Goal: Task Accomplishment & Management: Complete application form

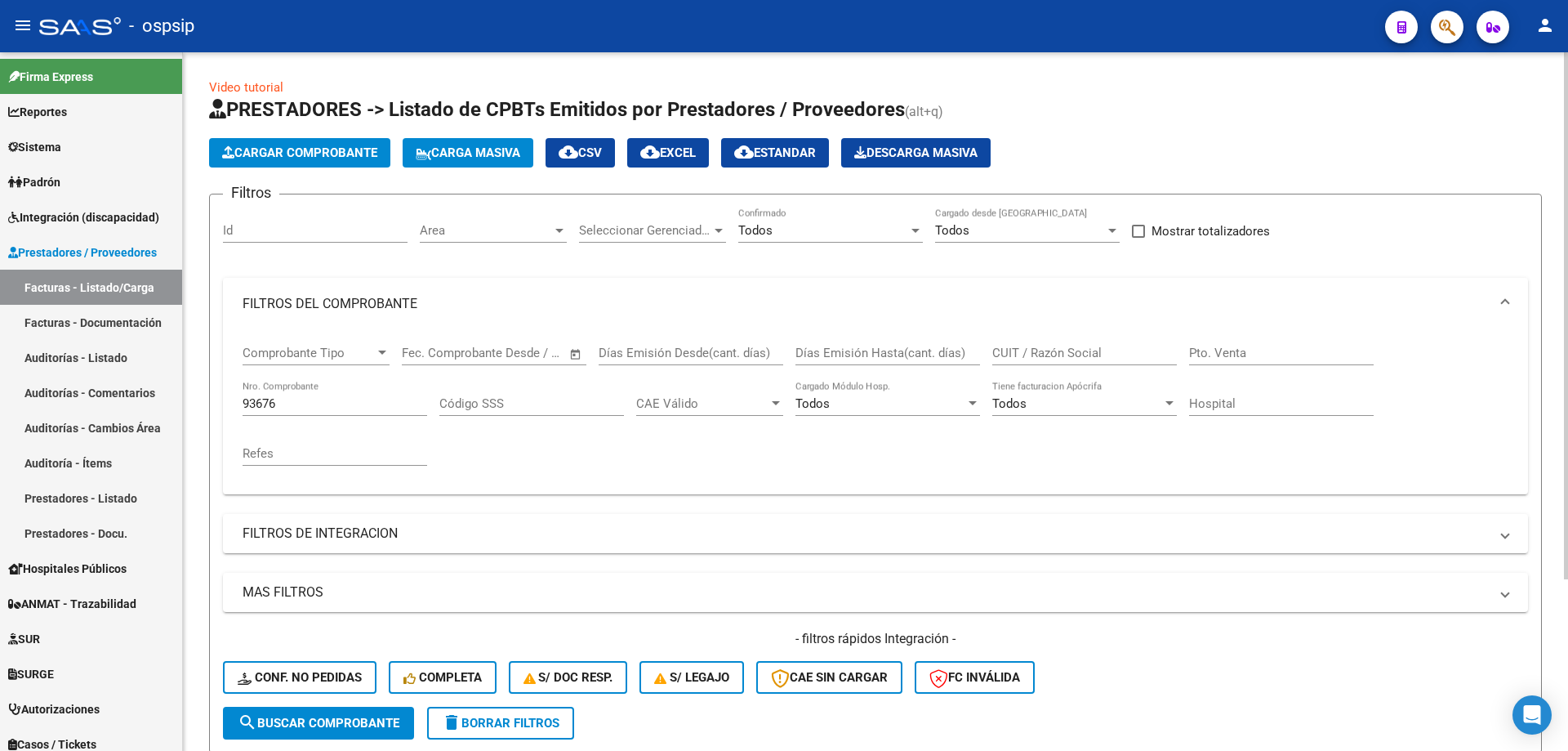
scroll to position [227, 0]
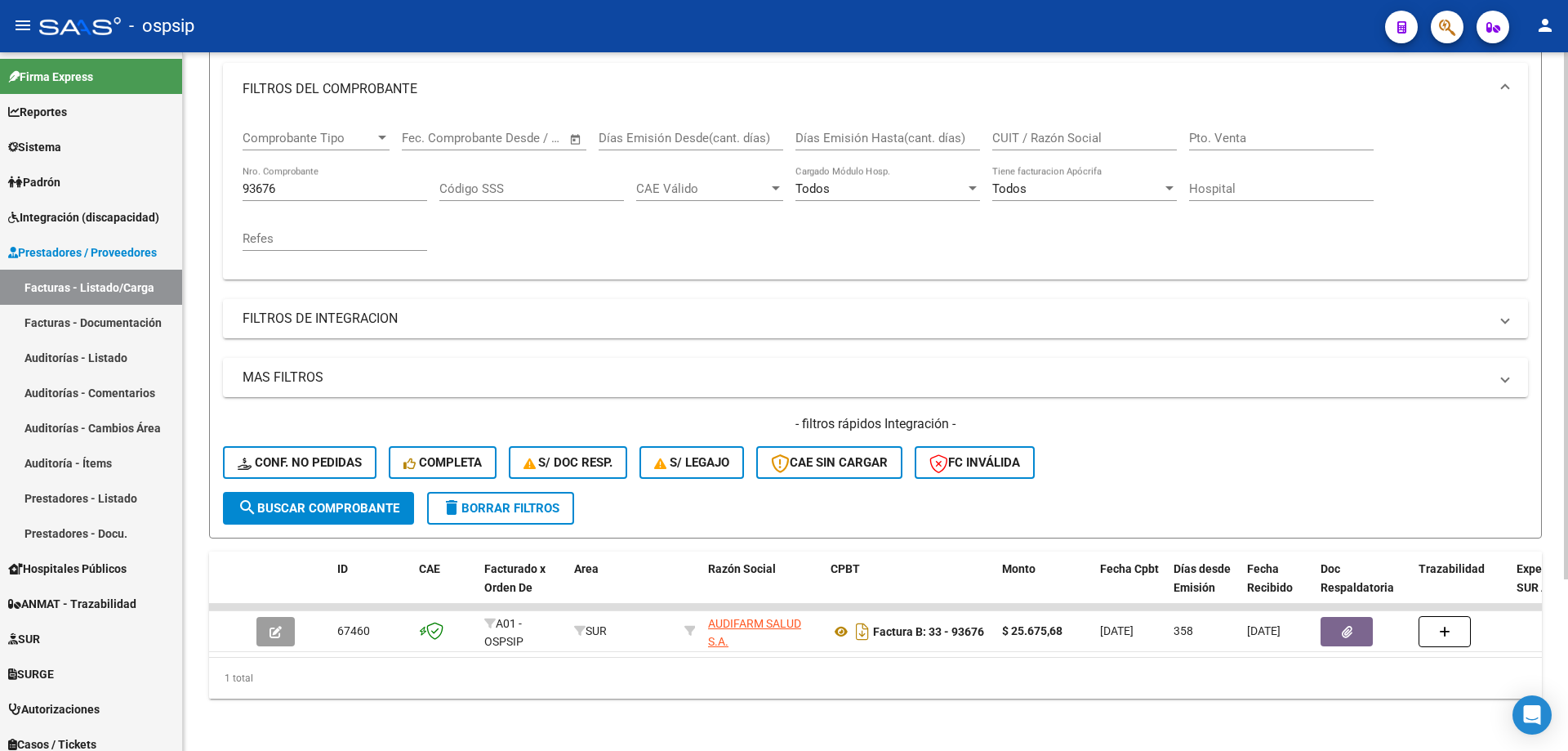
click at [273, 181] on input "93676" at bounding box center [335, 188] width 184 height 15
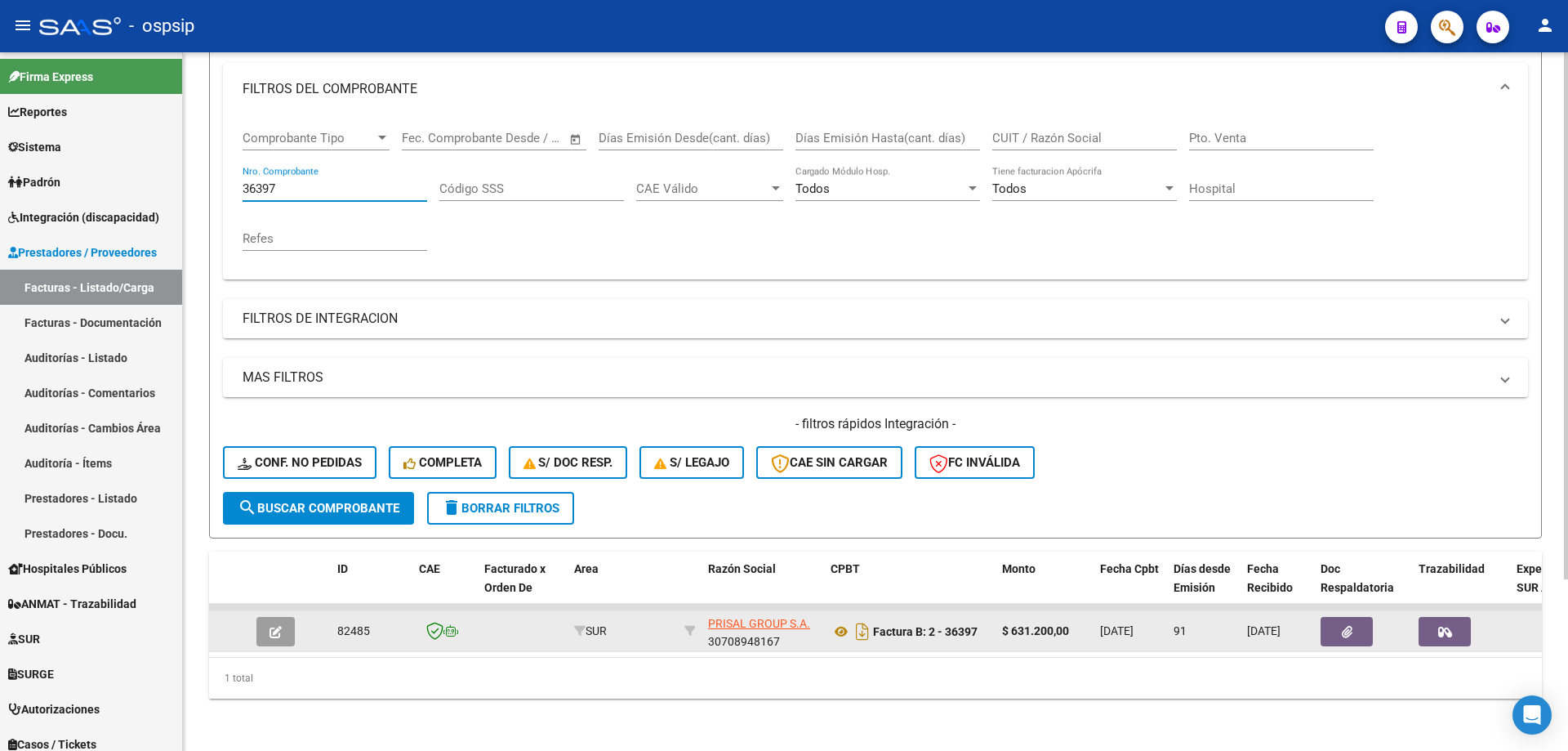
type input "36397"
click at [286, 617] on button "button" at bounding box center [276, 631] width 39 height 30
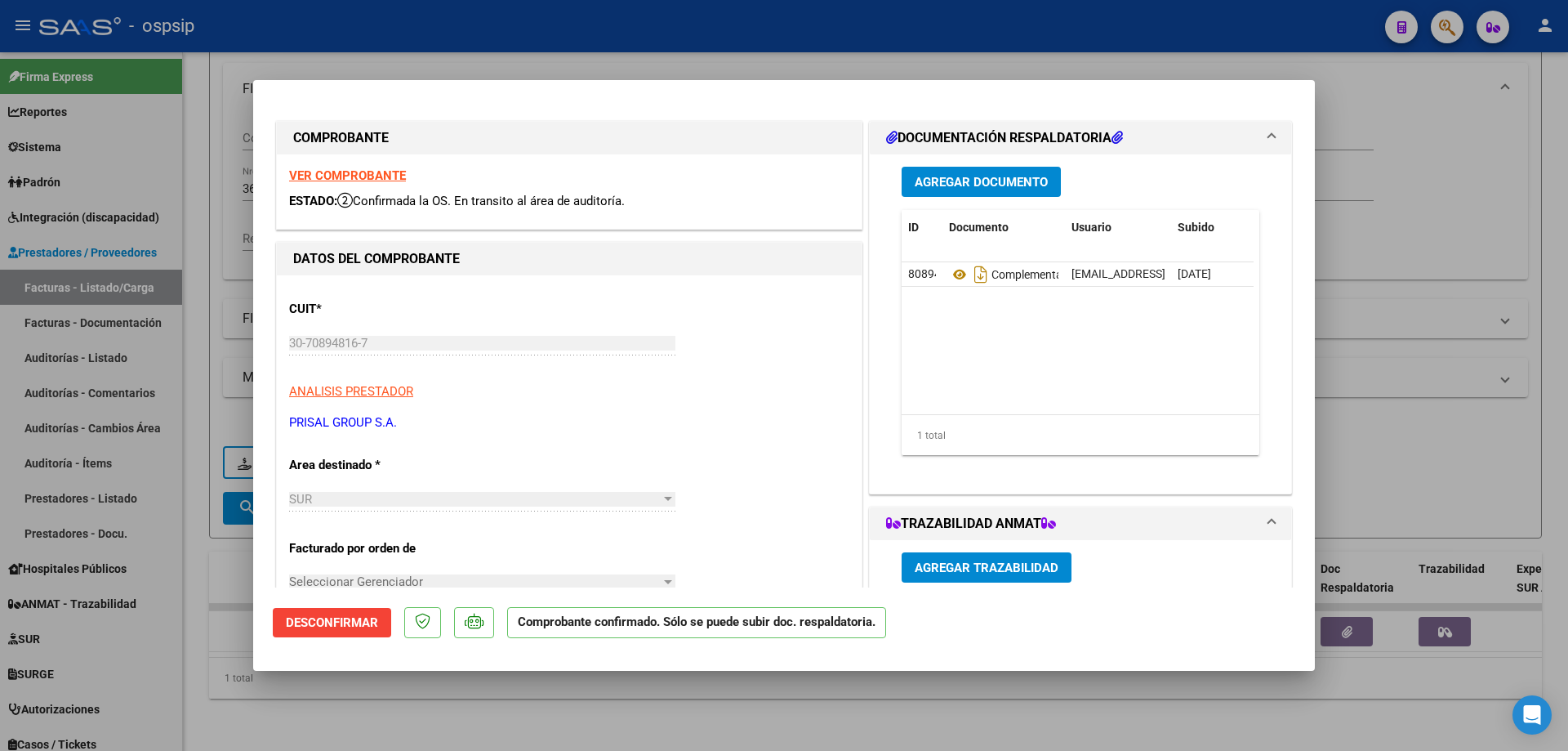
click at [362, 170] on strong "VER COMPROBANTE" at bounding box center [346, 175] width 116 height 15
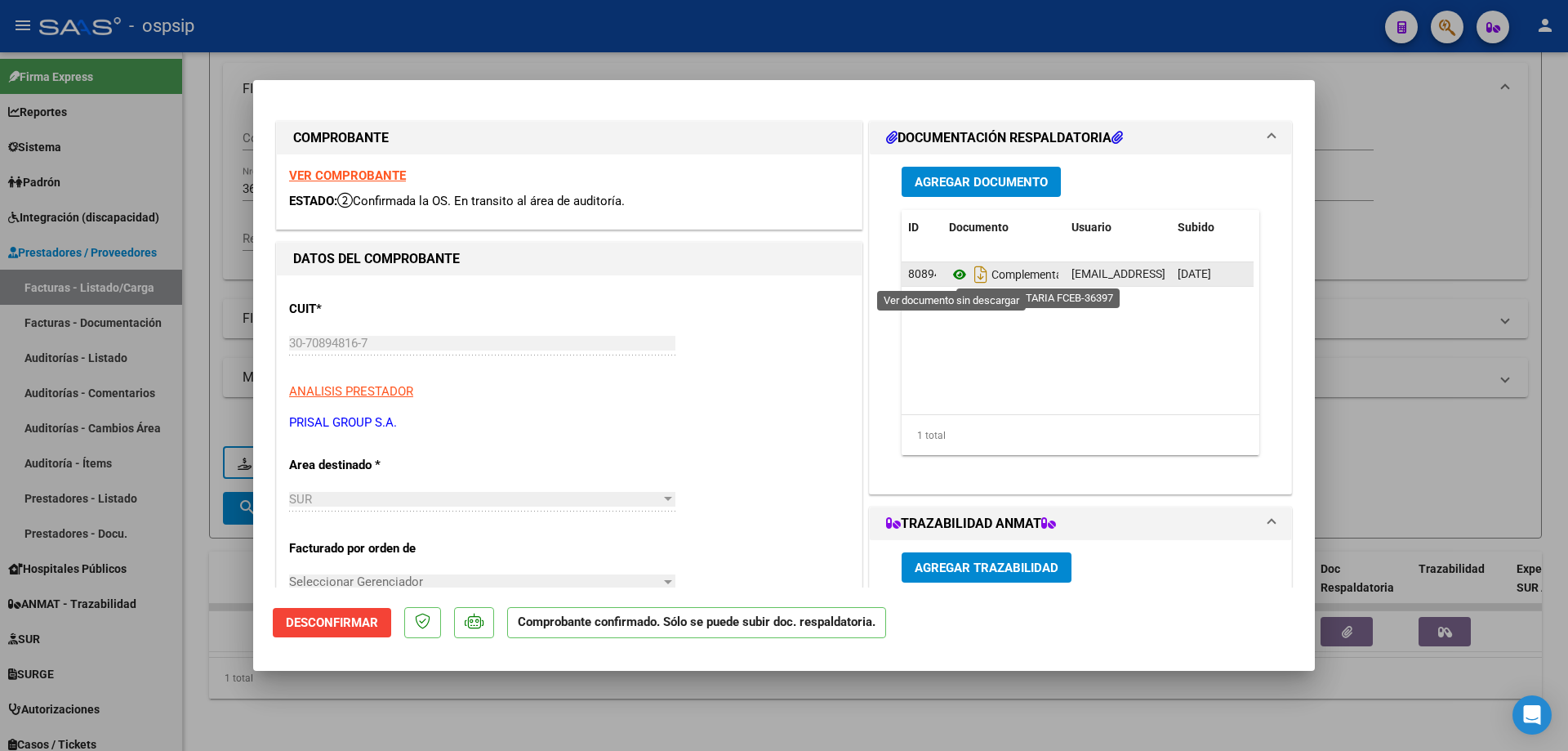
click at [955, 277] on icon at bounding box center [959, 275] width 21 height 20
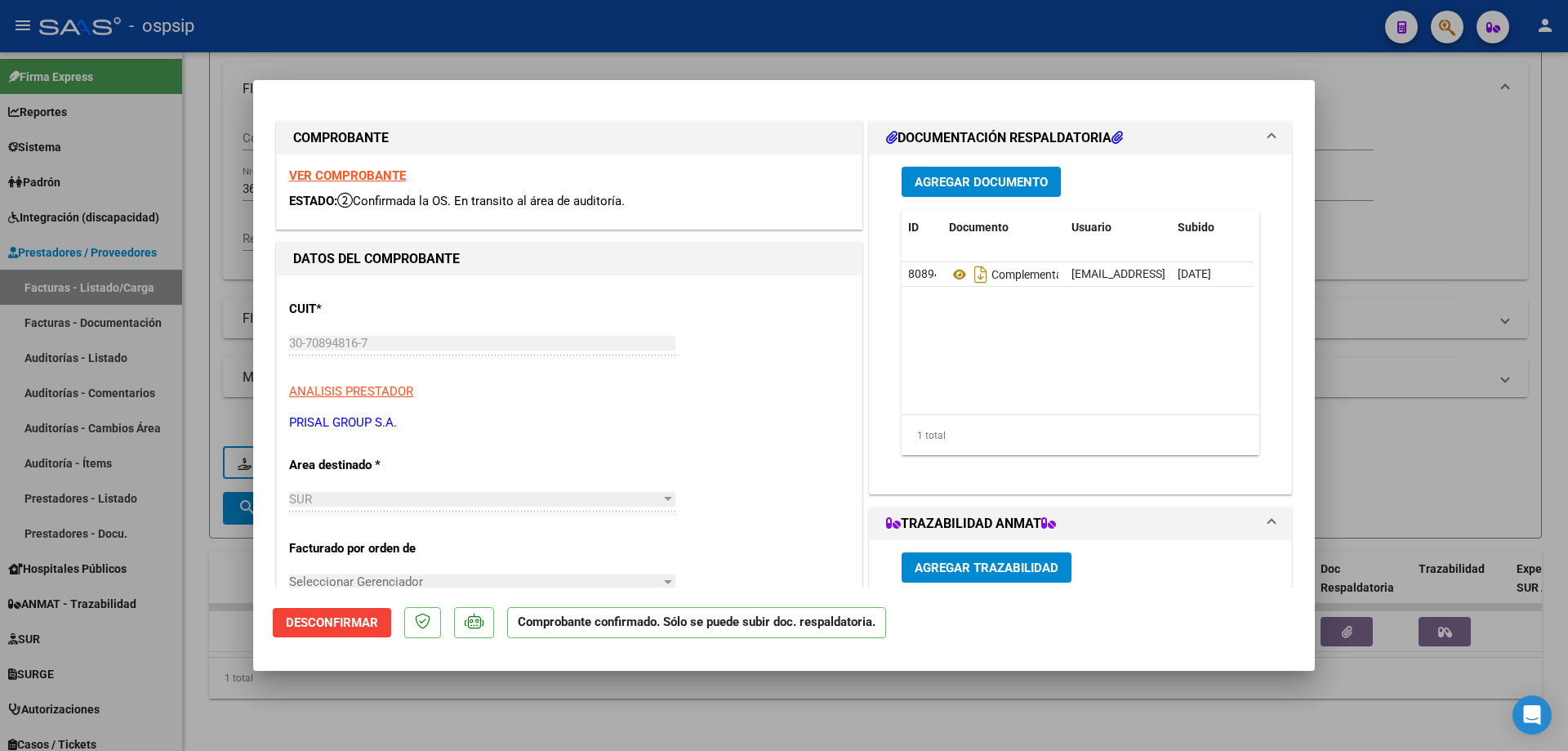
click at [194, 326] on div at bounding box center [784, 376] width 1568 height 751
type input "$ 0,00"
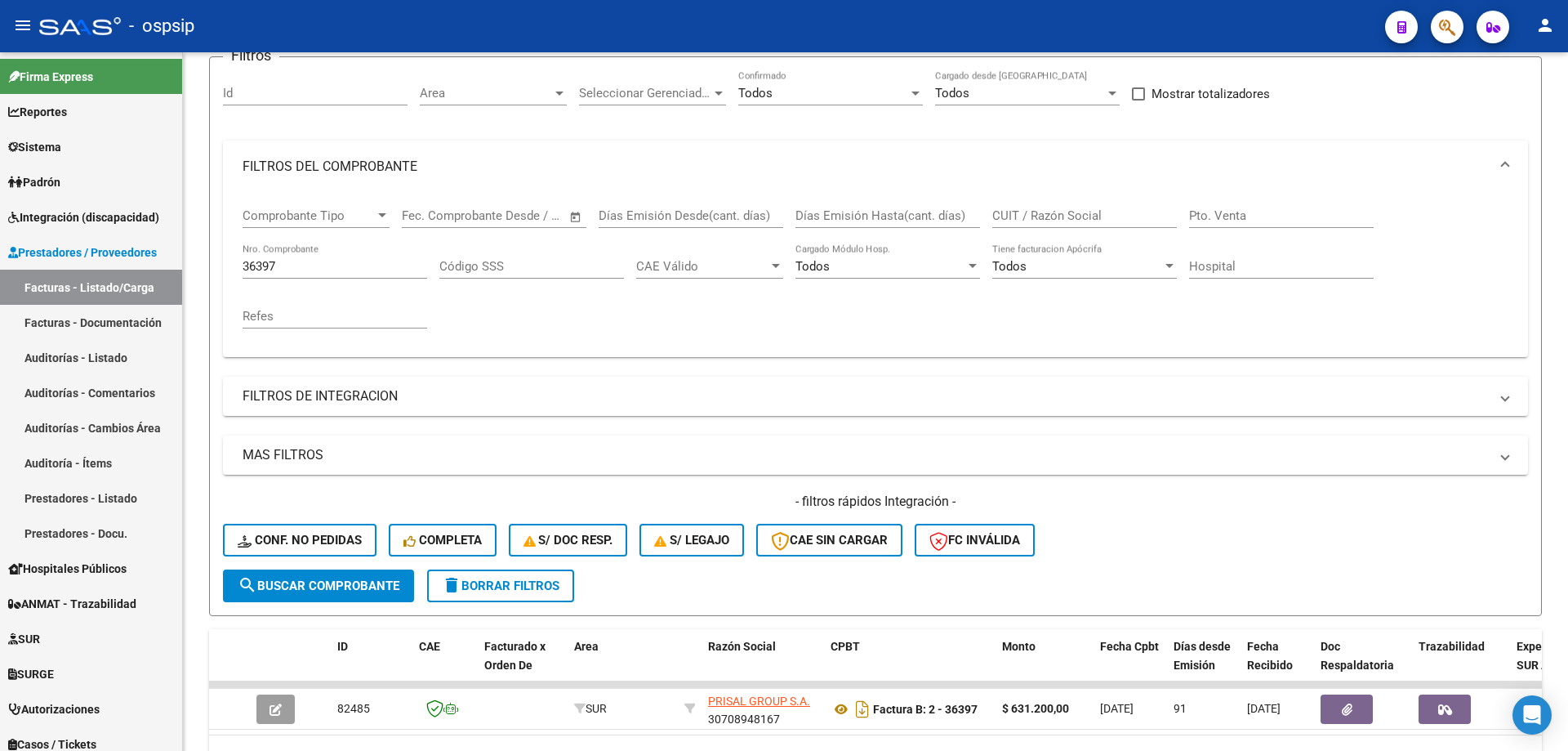
scroll to position [0, 0]
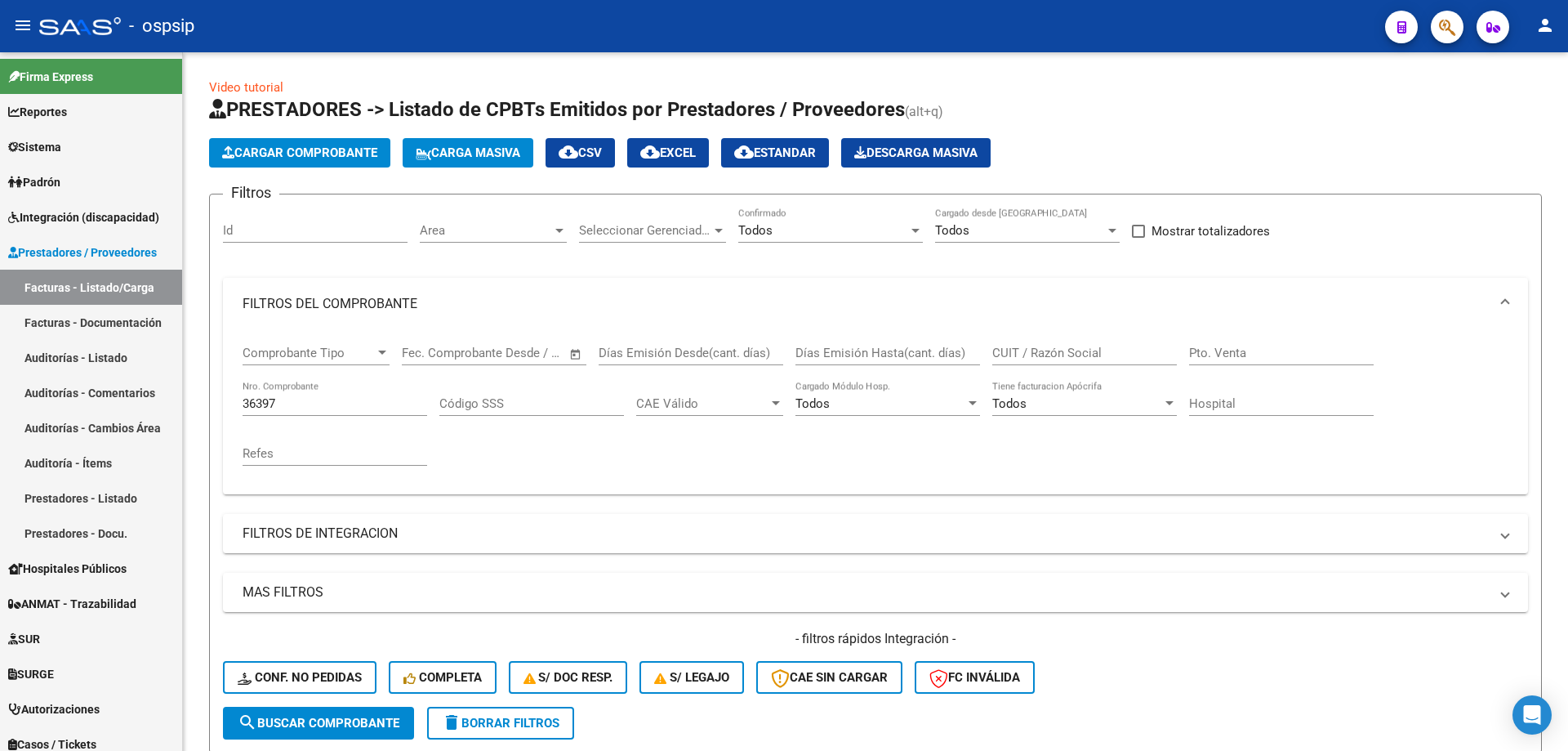
click at [1459, 30] on button "button" at bounding box center [1447, 27] width 33 height 33
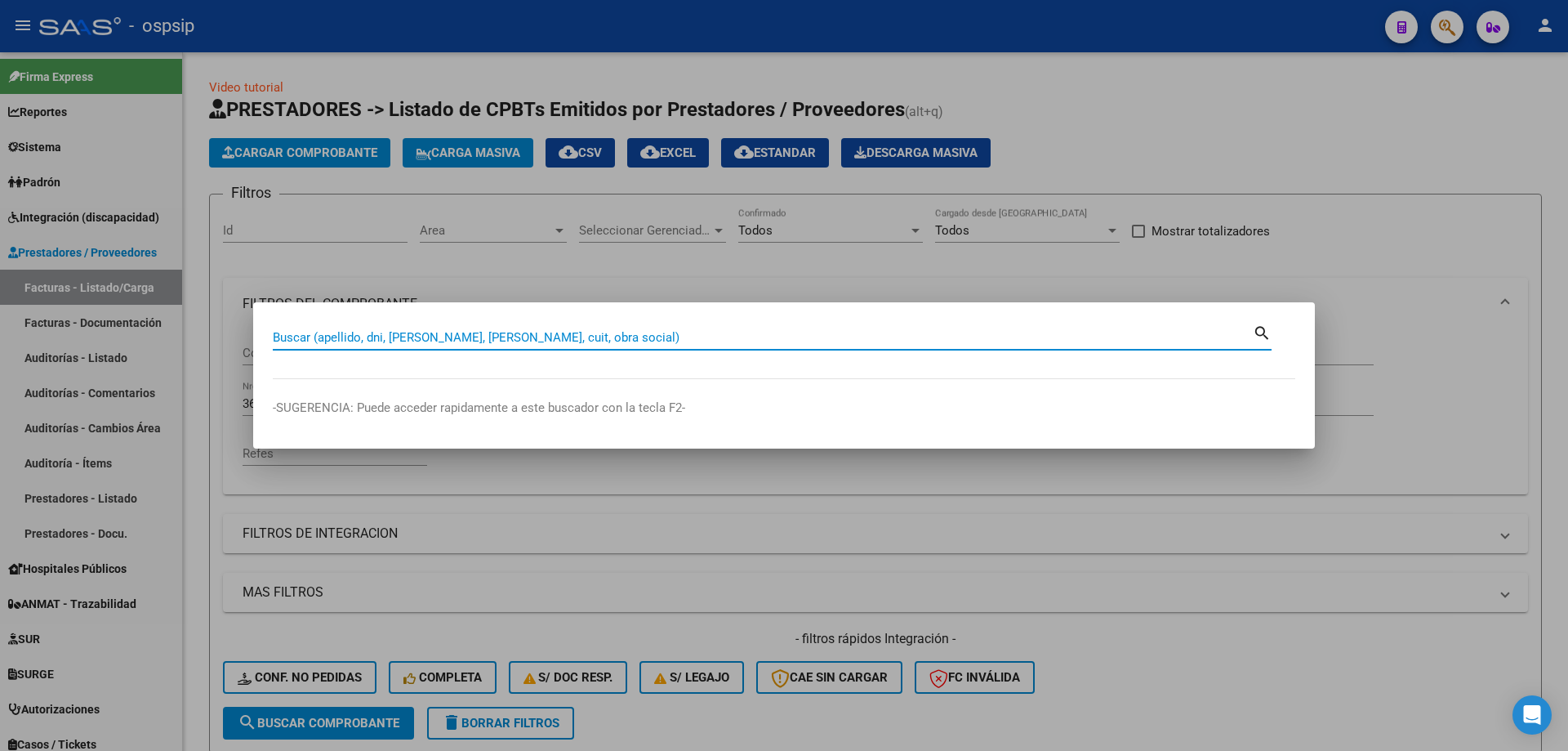
paste input "20379017313"
type input "20379017313"
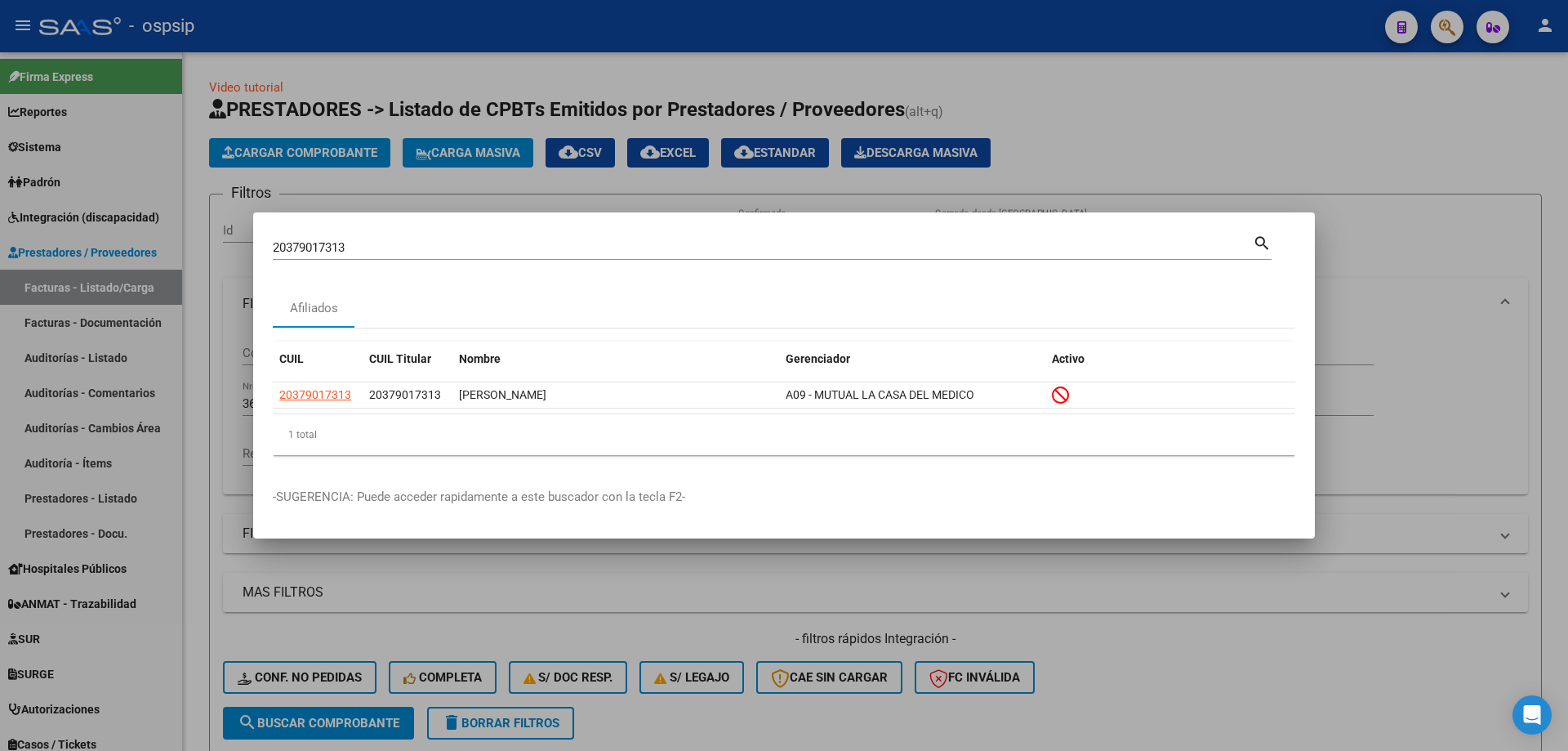
click at [115, 275] on div at bounding box center [784, 376] width 1568 height 751
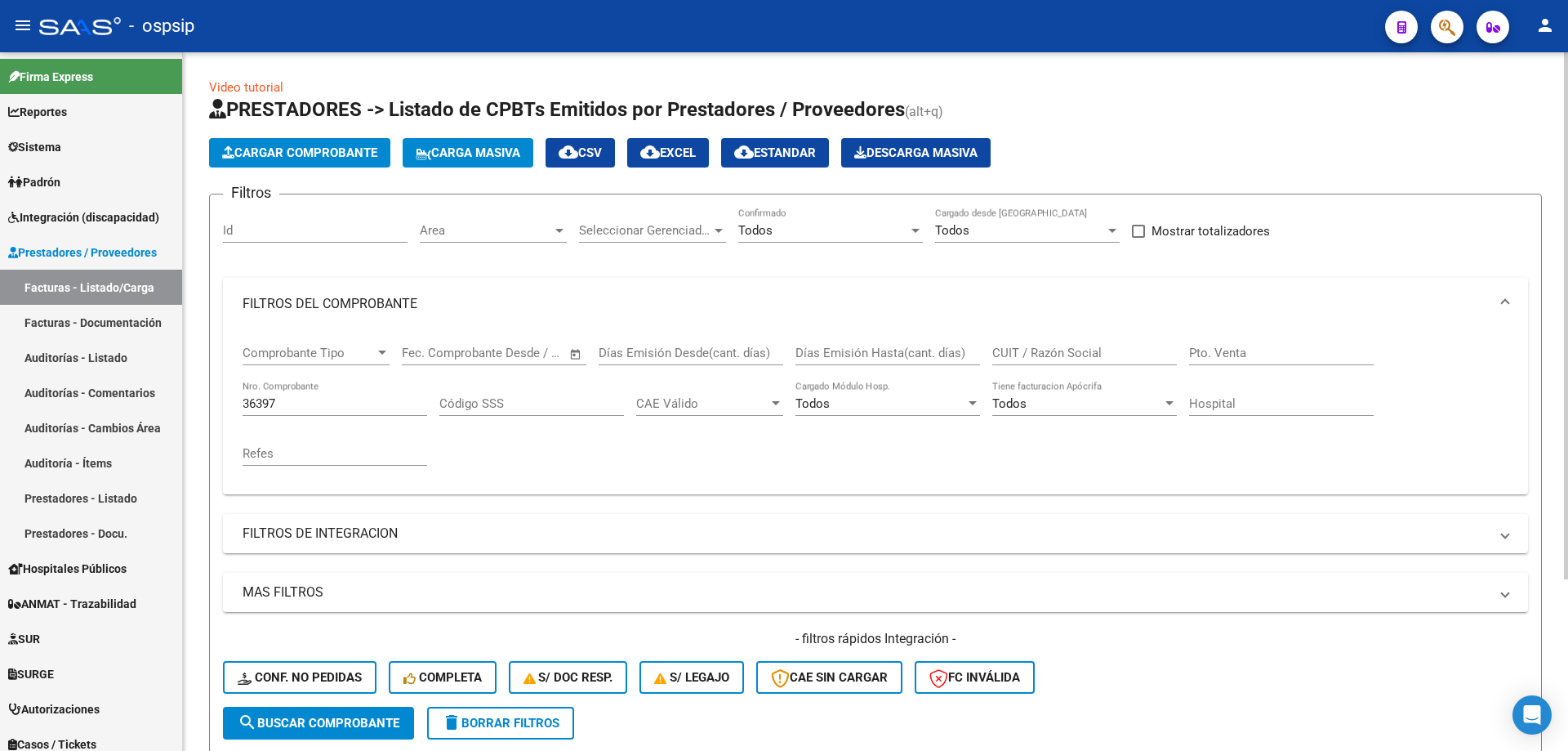
click at [271, 402] on input "36397" at bounding box center [335, 403] width 184 height 15
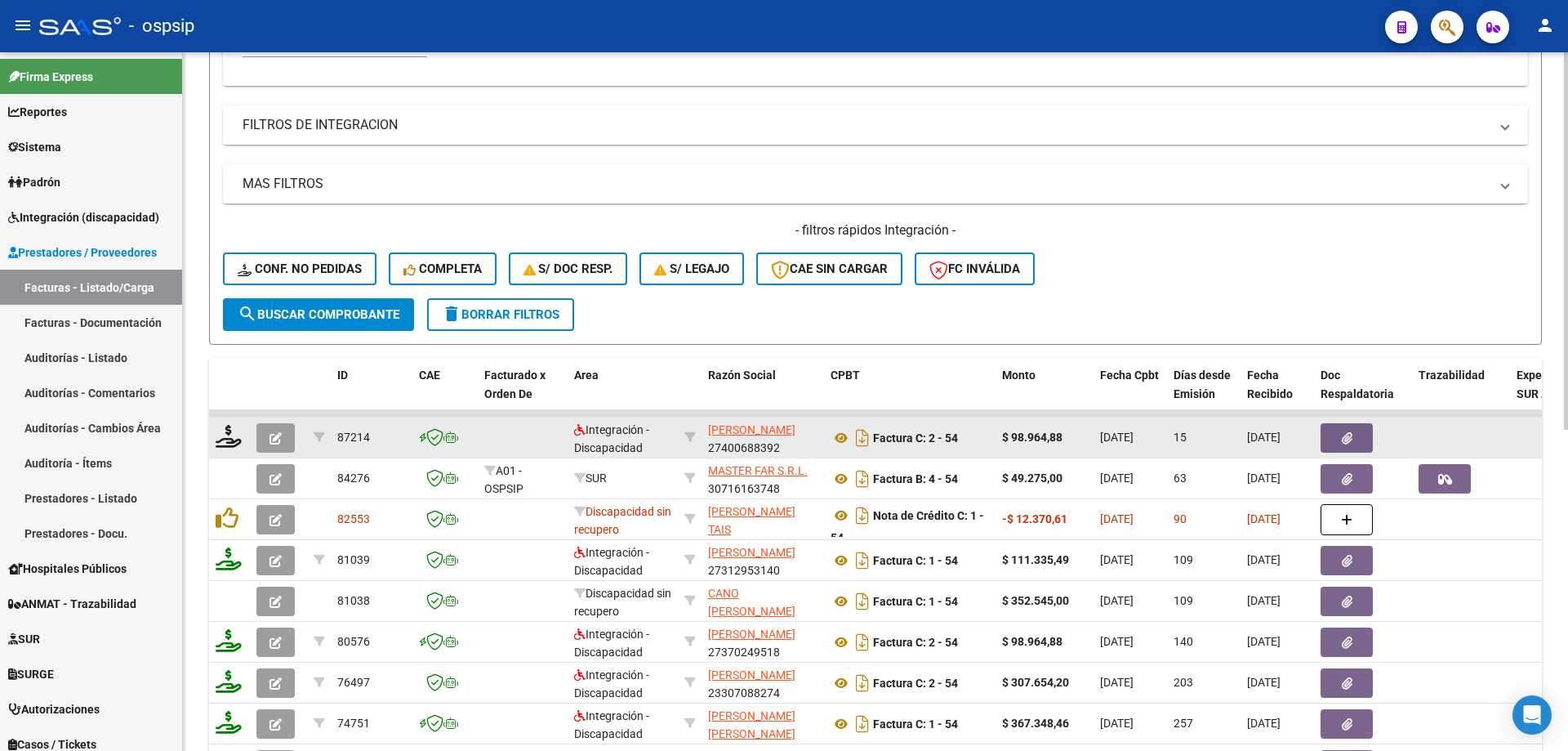
scroll to position [490, 0]
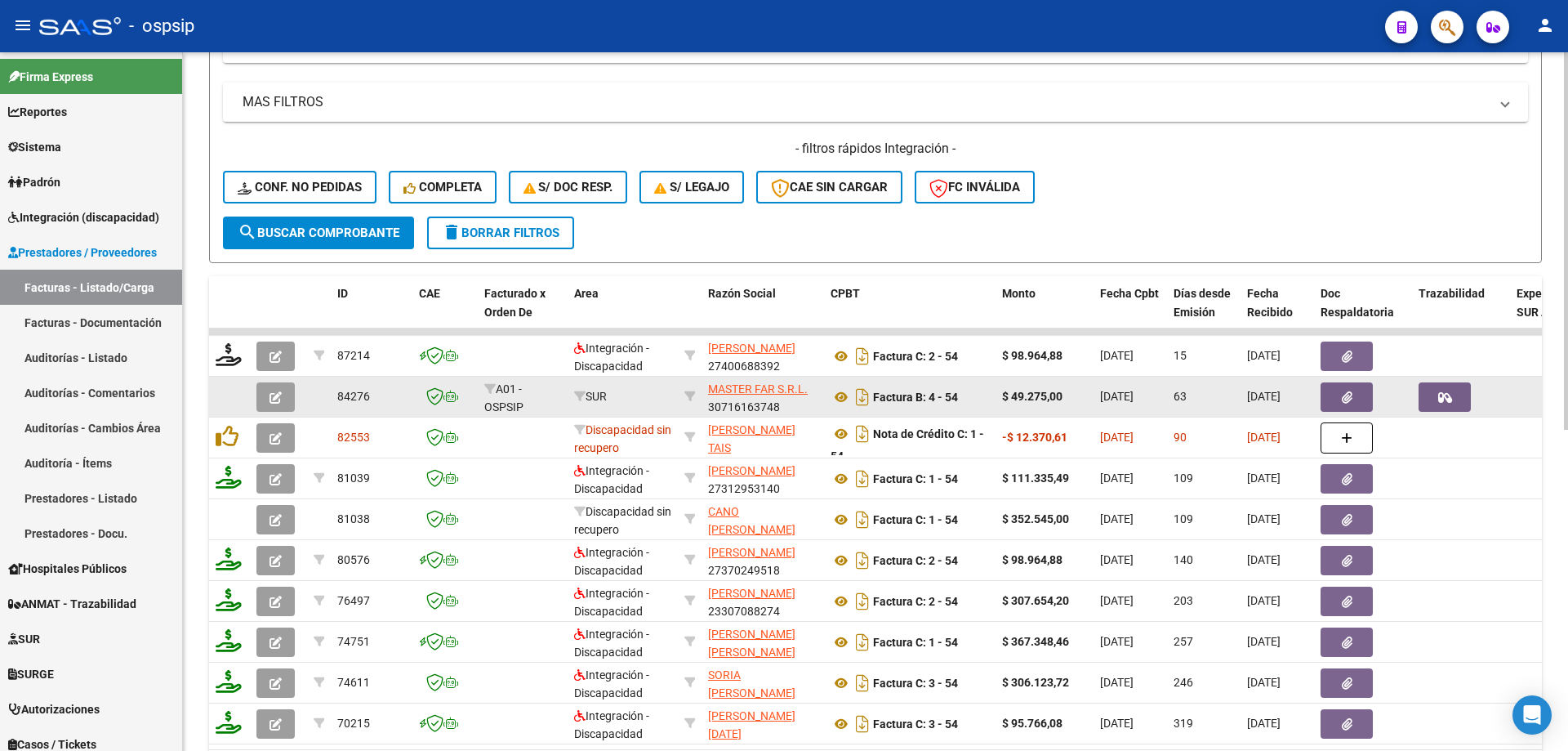
type input "52"
click at [293, 396] on button "button" at bounding box center [276, 397] width 39 height 30
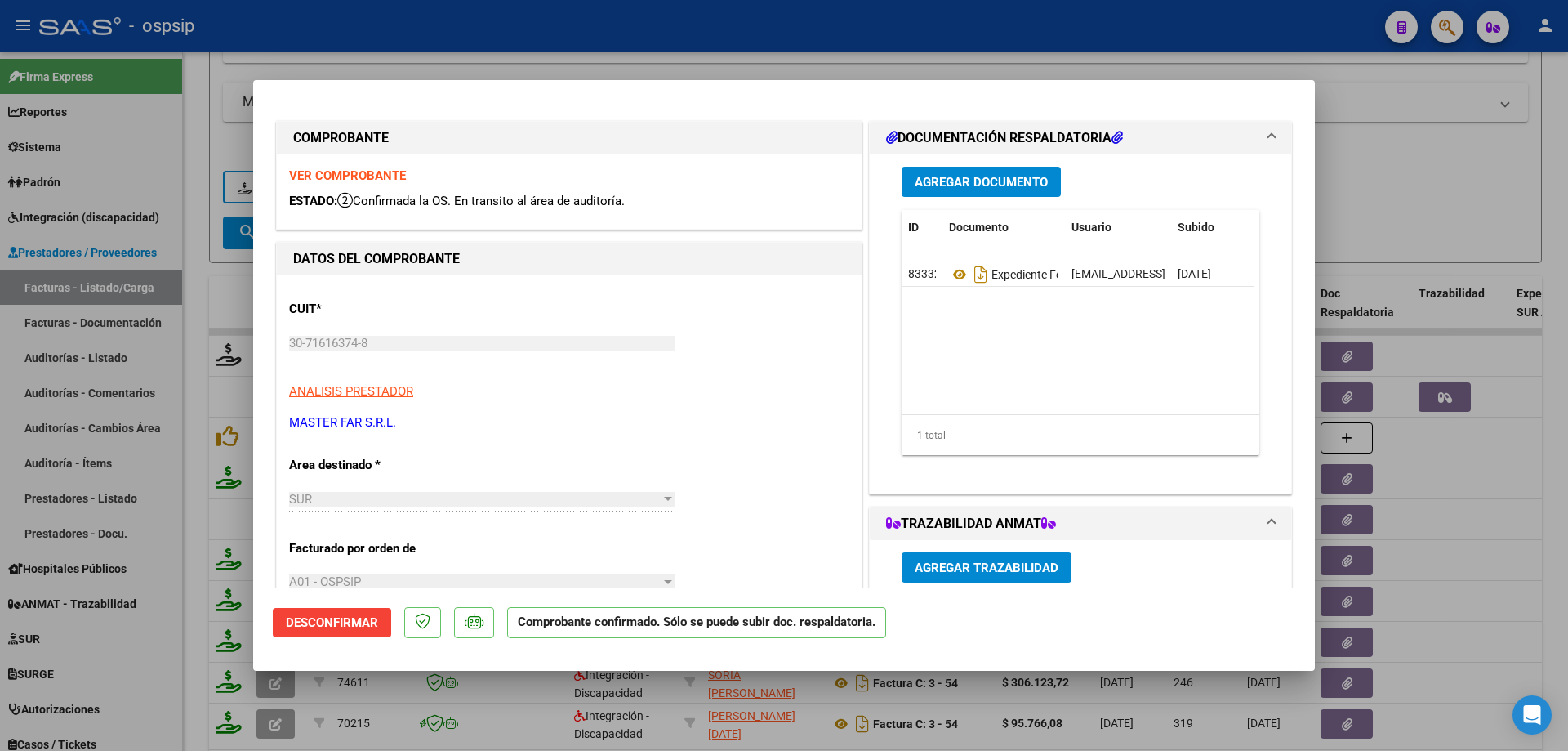
click at [341, 175] on strong "VER COMPROBANTE" at bounding box center [346, 175] width 116 height 15
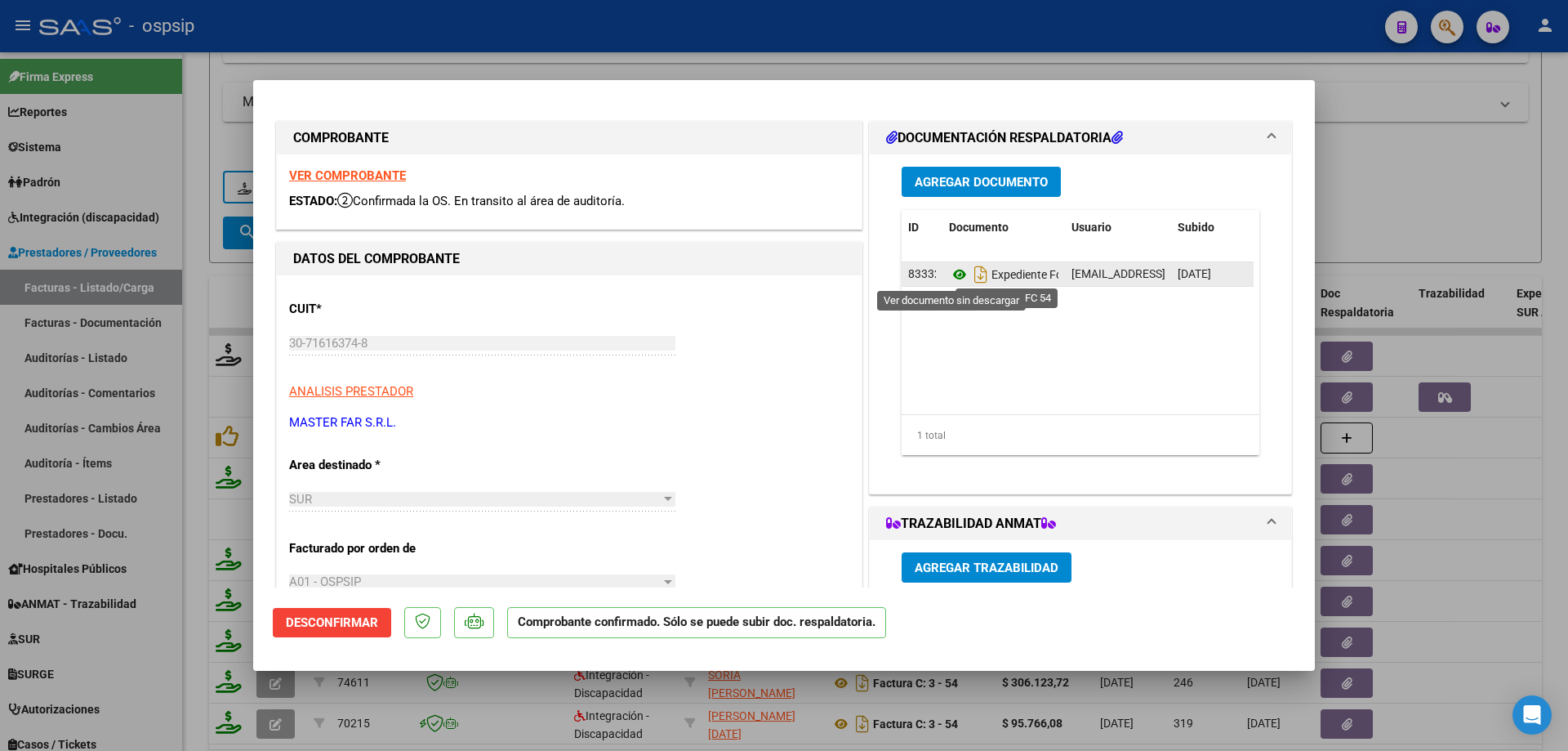
click at [952, 282] on icon at bounding box center [959, 275] width 21 height 20
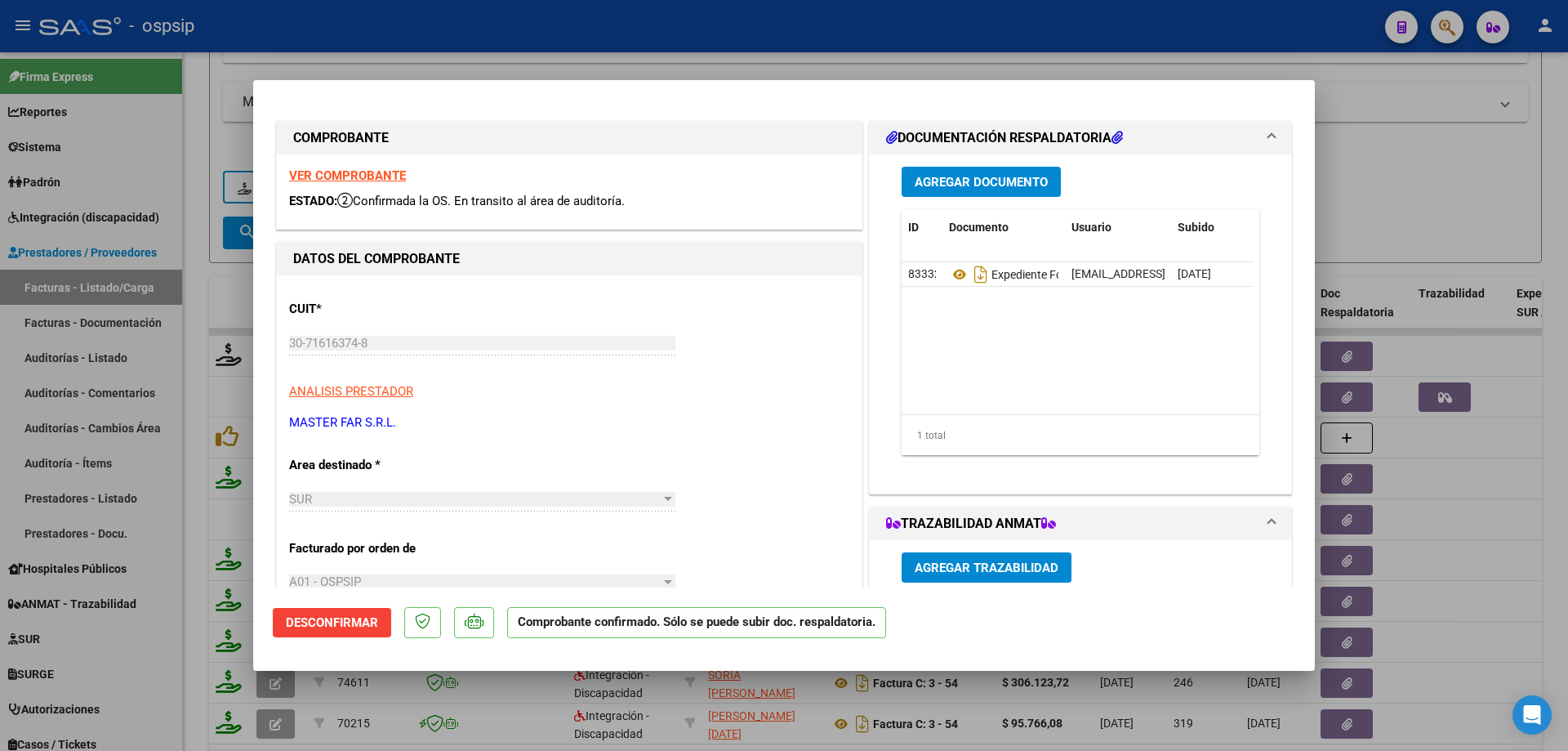
click at [704, 37] on div at bounding box center [784, 376] width 1568 height 751
type input "$ 0,00"
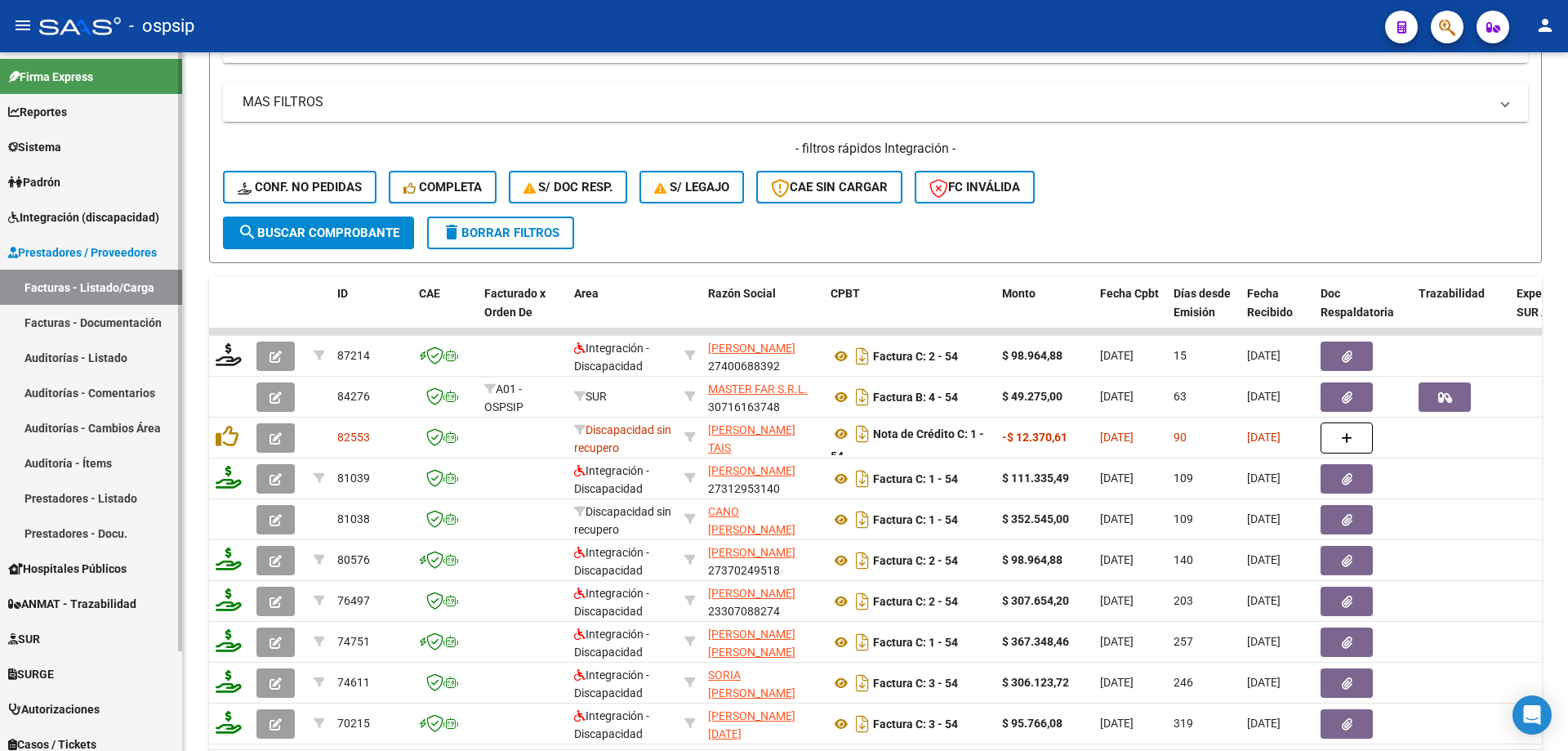
click at [55, 612] on span "ANMAT - Trazabilidad" at bounding box center [72, 604] width 128 height 18
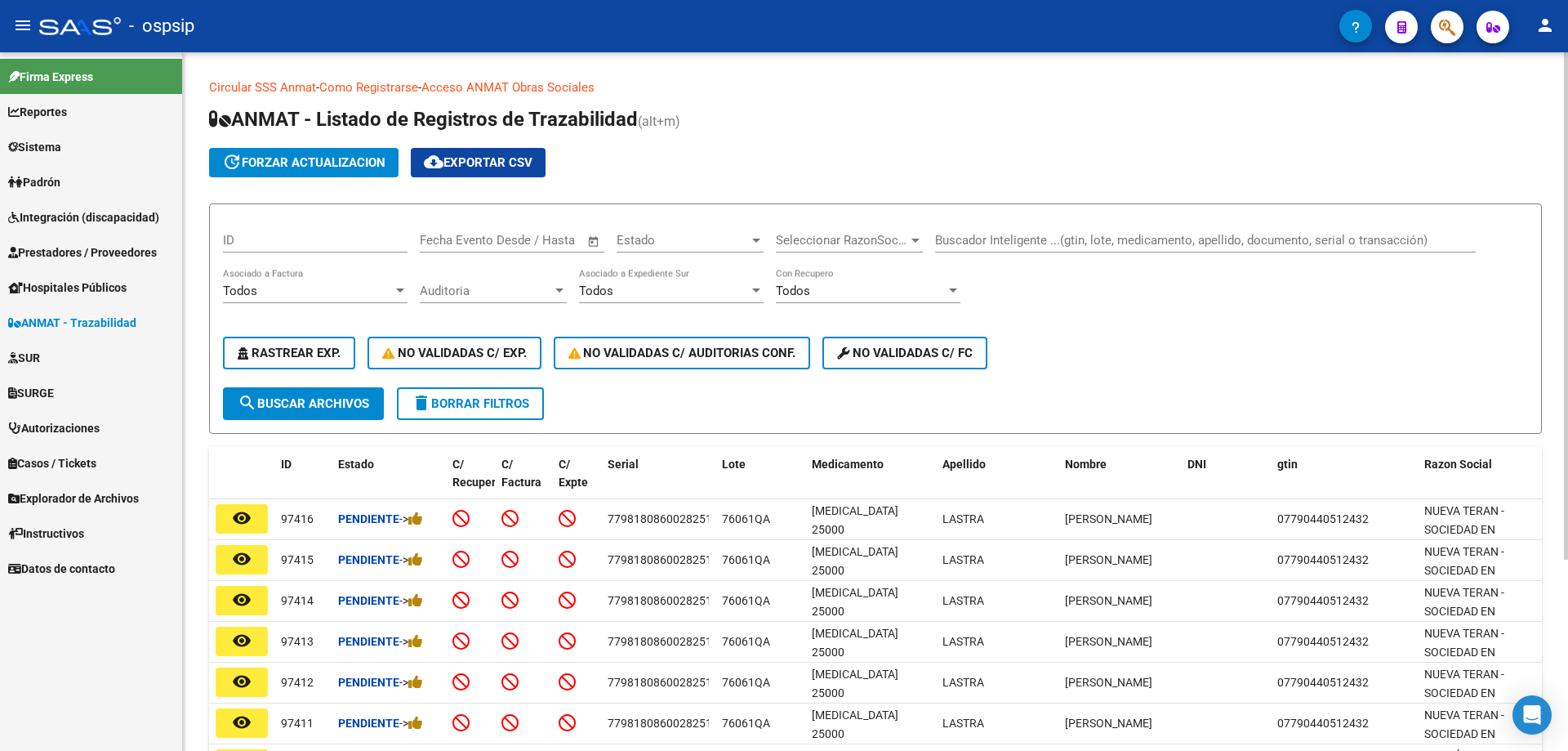
click at [1225, 223] on div "Buscador Inteligente ...(gtin, lote, medicamento, apellido, documento, serial o…" at bounding box center [1205, 234] width 541 height 35
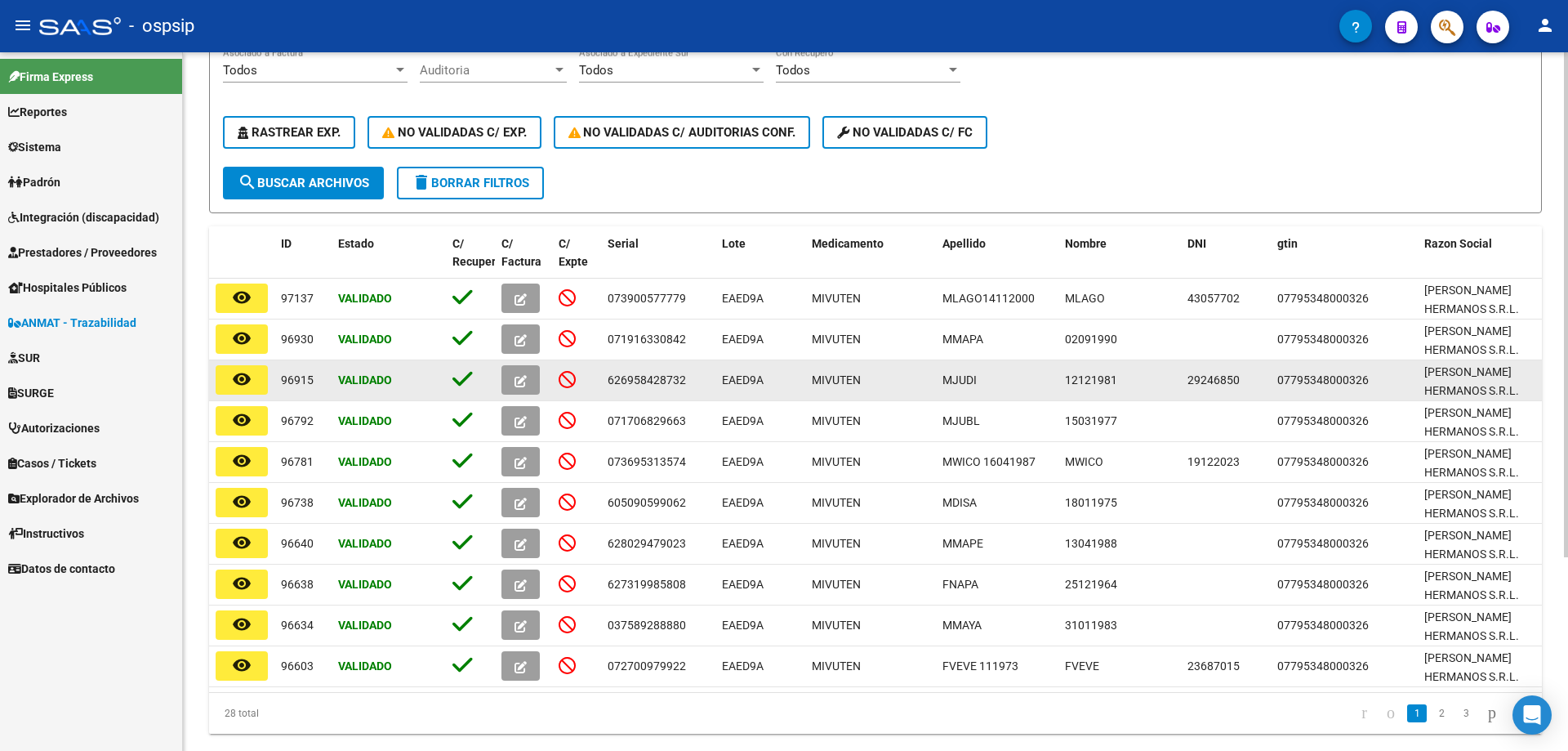
scroll to position [268, 0]
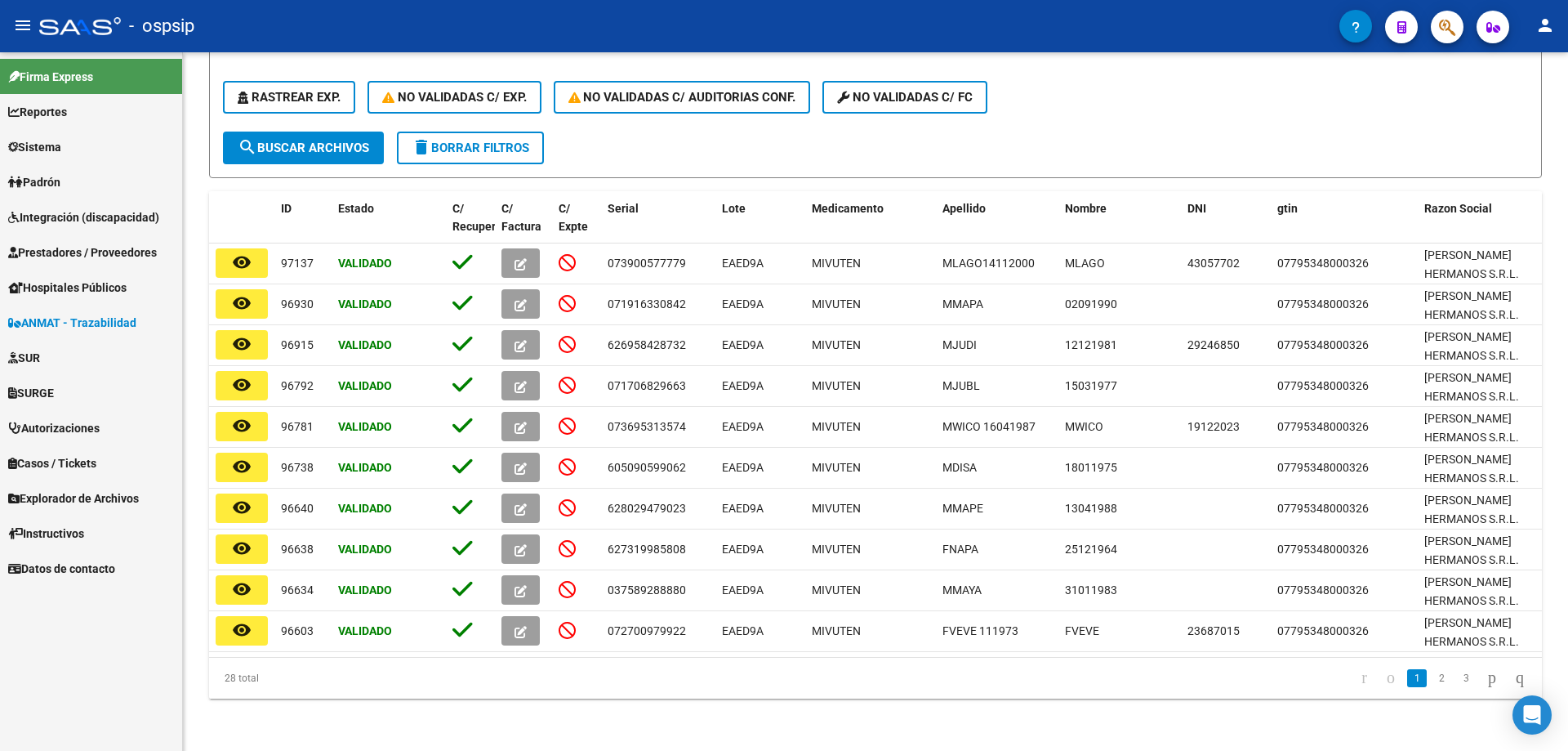
type input "EAED9A"
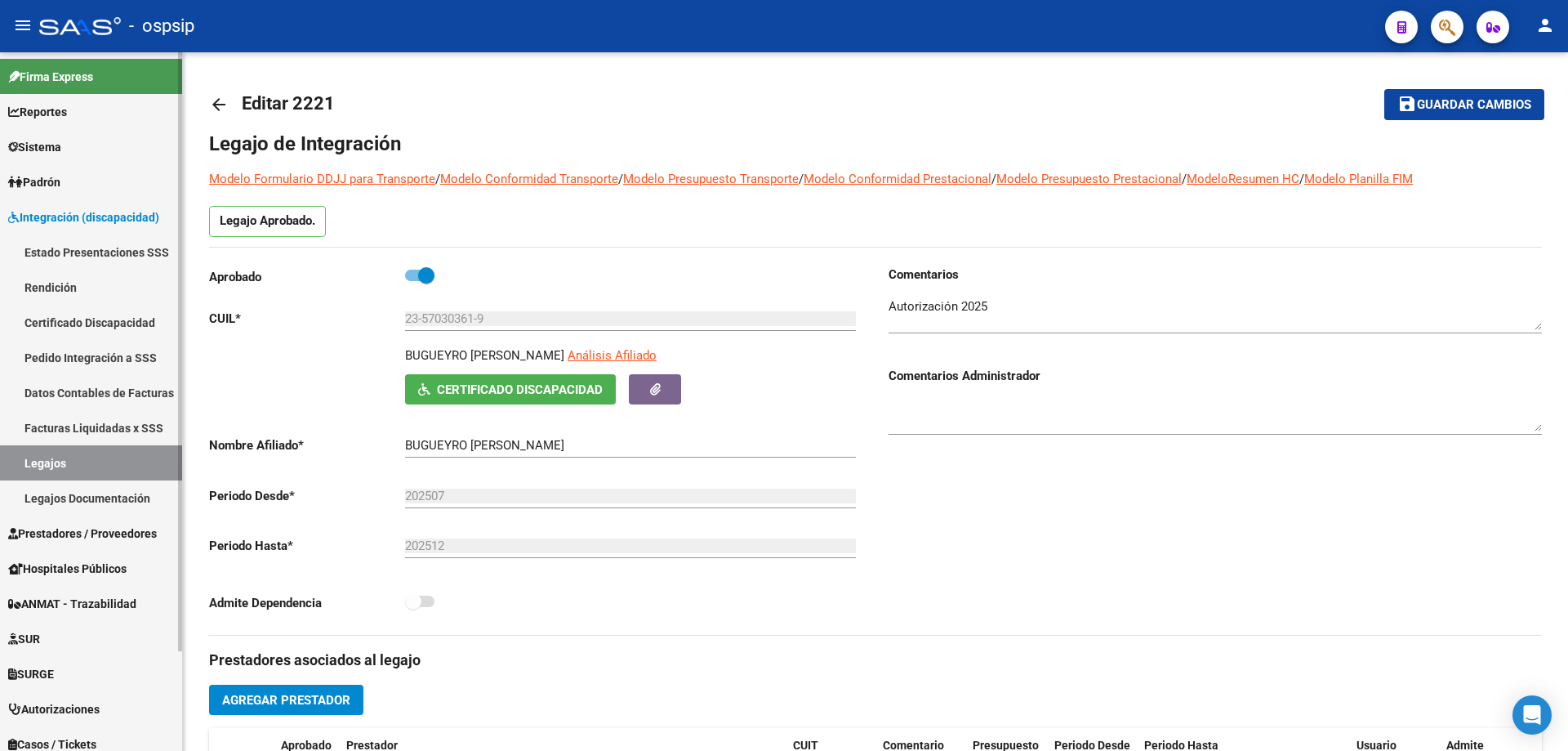
scroll to position [245, 0]
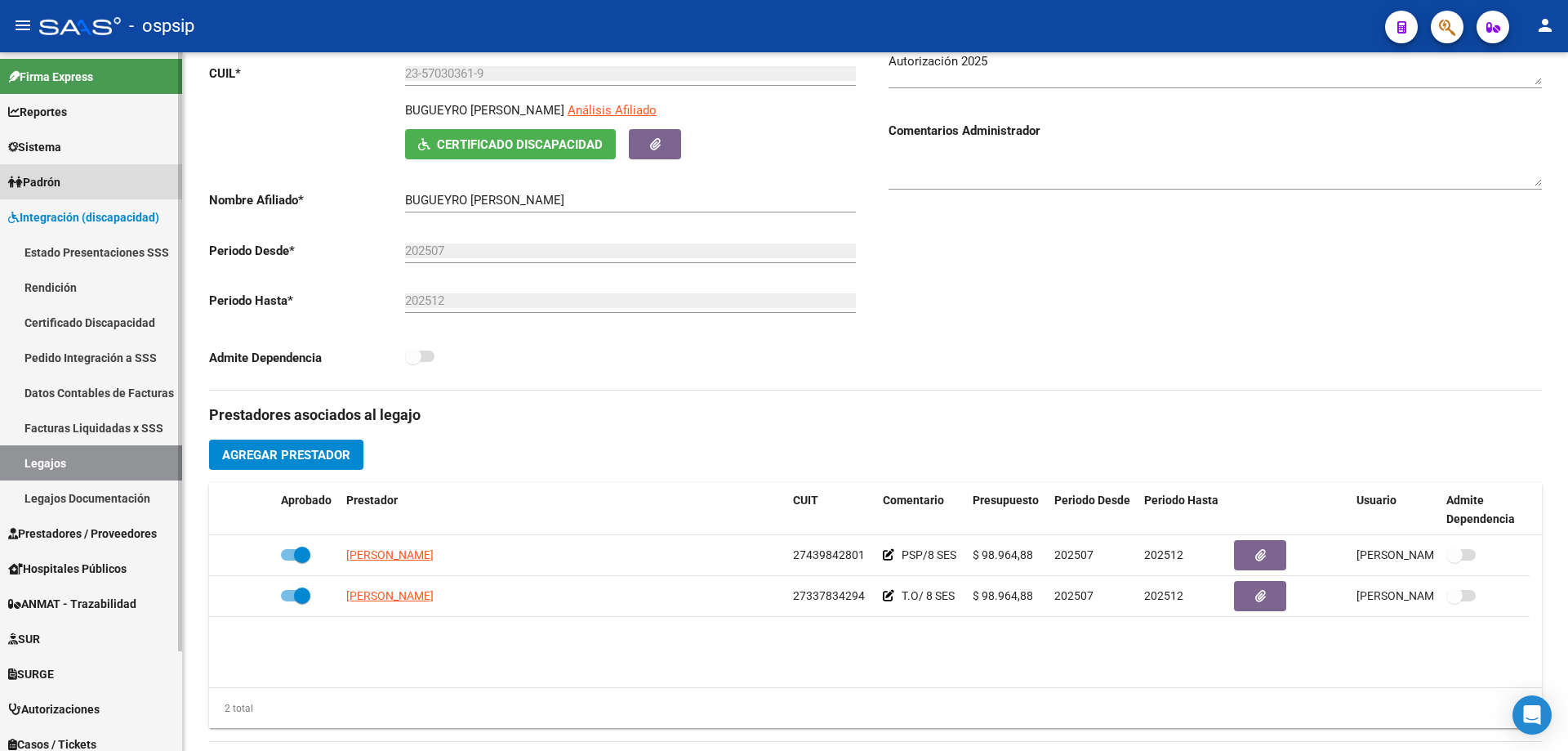
click at [39, 197] on link "Padrón" at bounding box center [91, 181] width 182 height 35
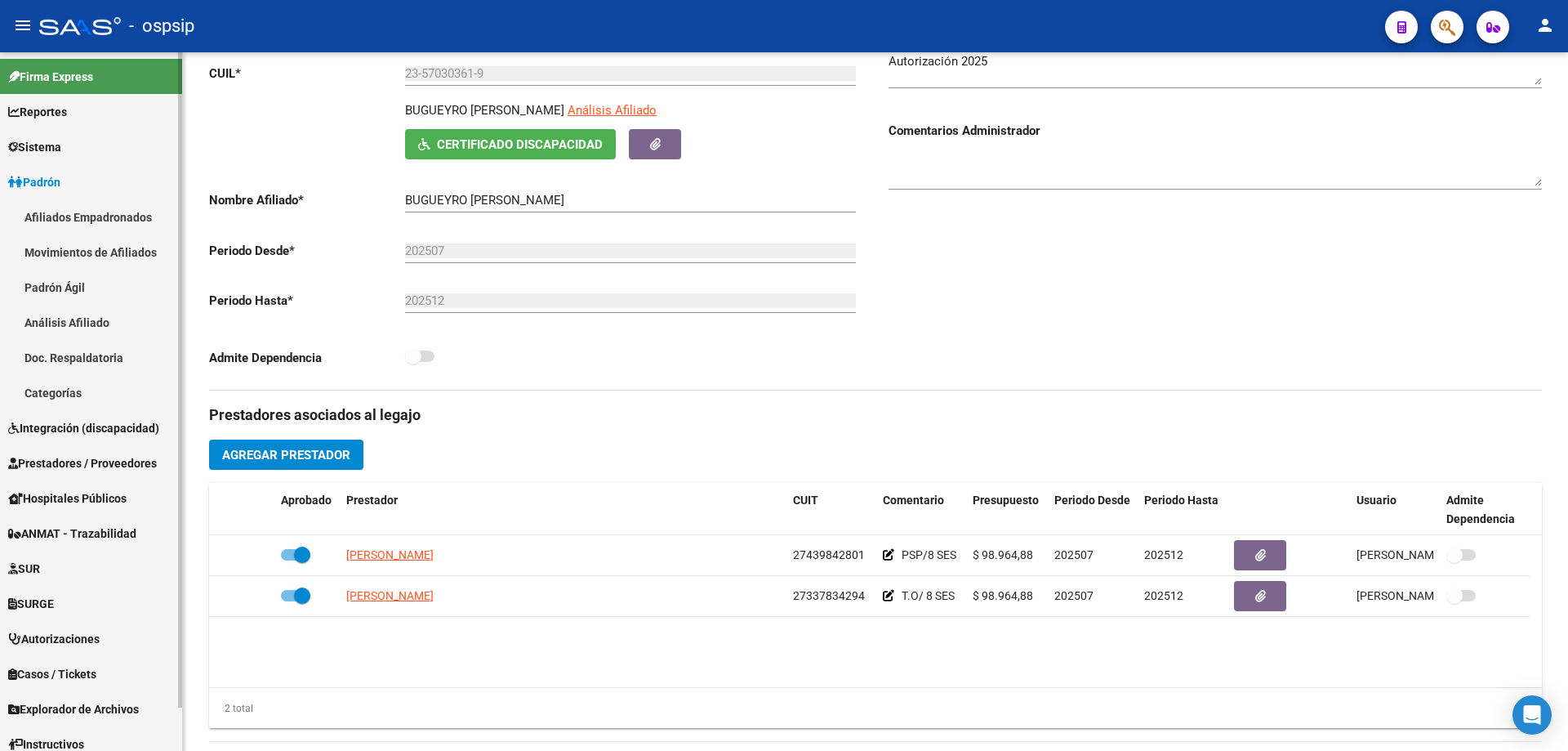
click at [74, 454] on span "Prestadores / Proveedores" at bounding box center [82, 463] width 148 height 18
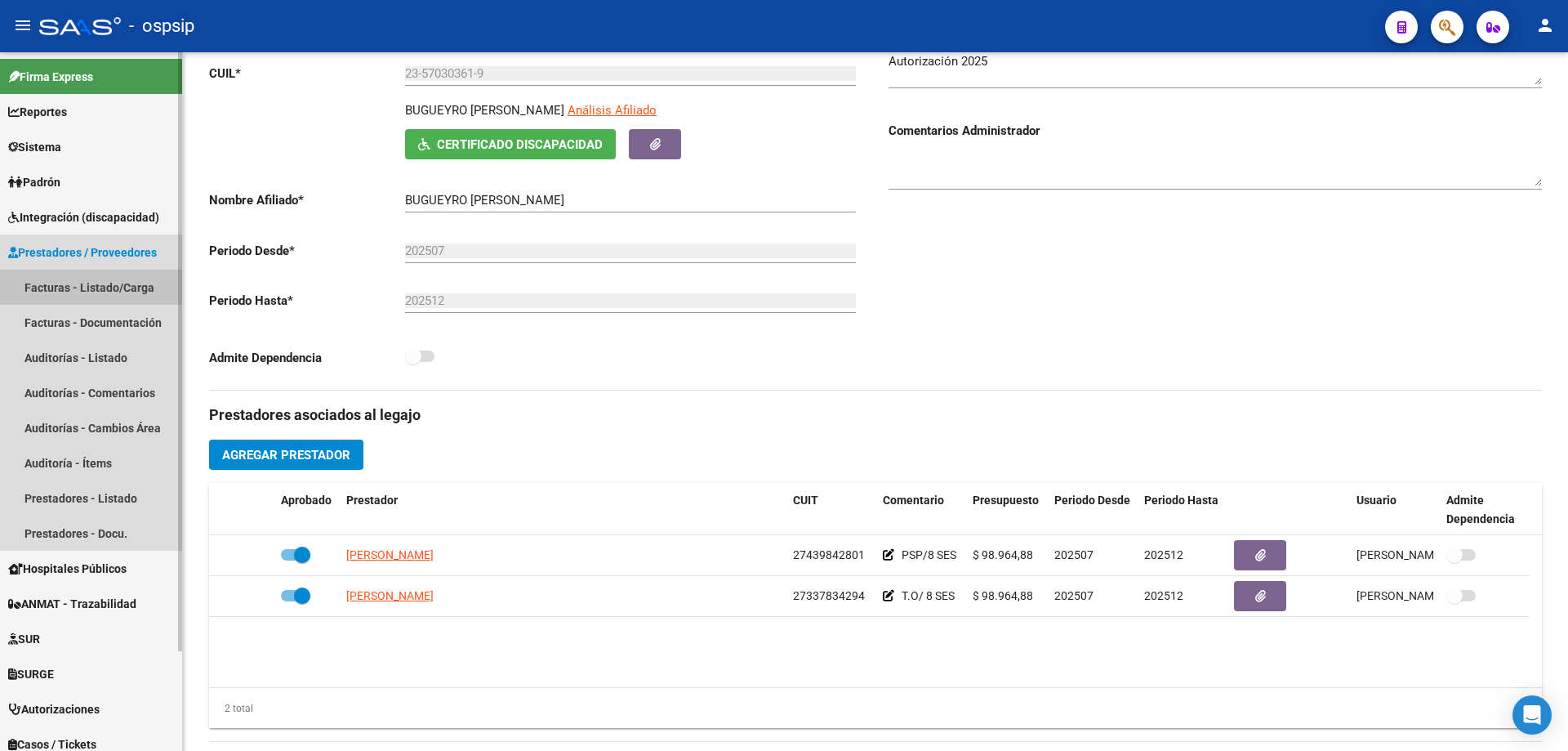
click at [78, 284] on link "Facturas - Listado/Carga" at bounding box center [91, 287] width 182 height 35
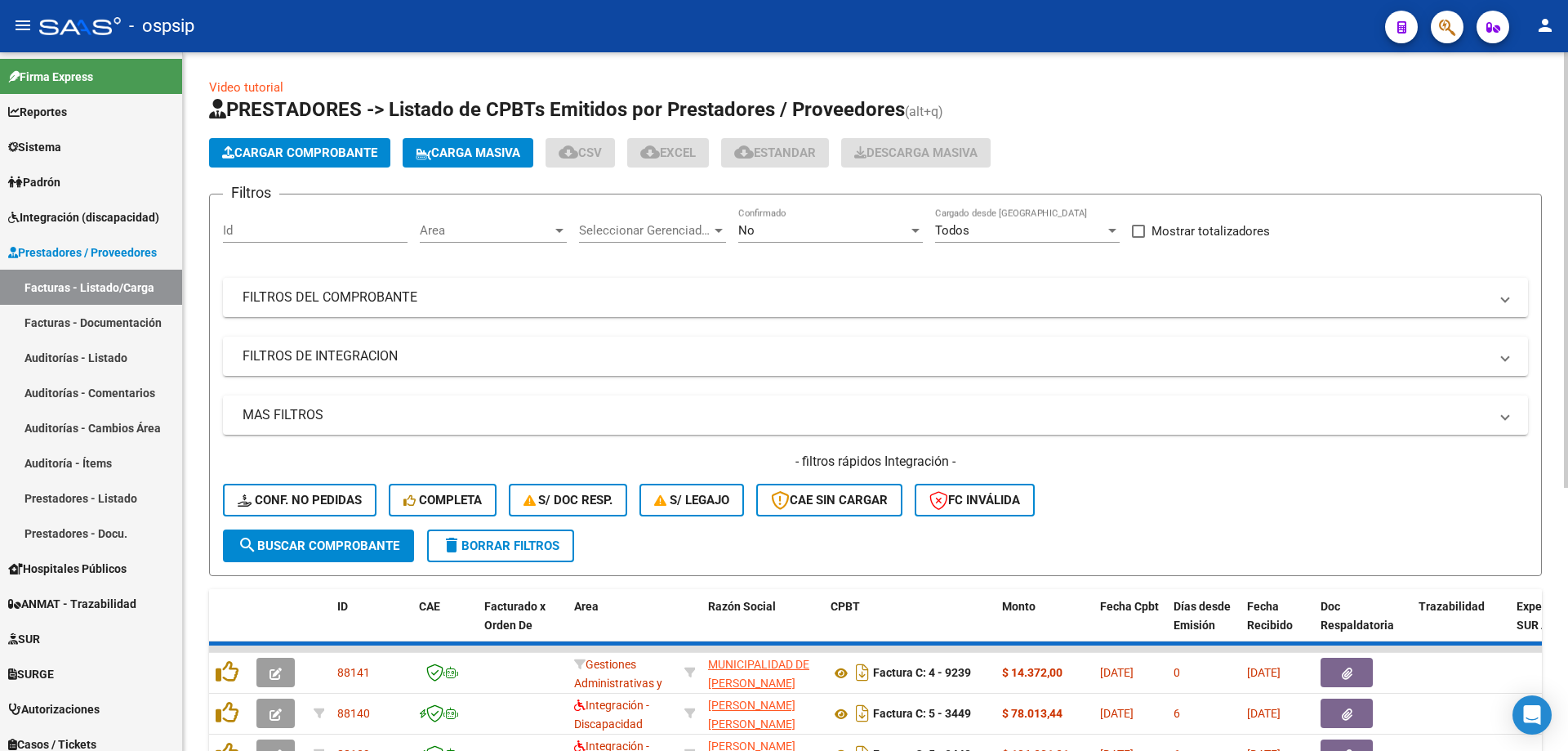
click at [777, 218] on div "No Confirmado" at bounding box center [829, 224] width 184 height 35
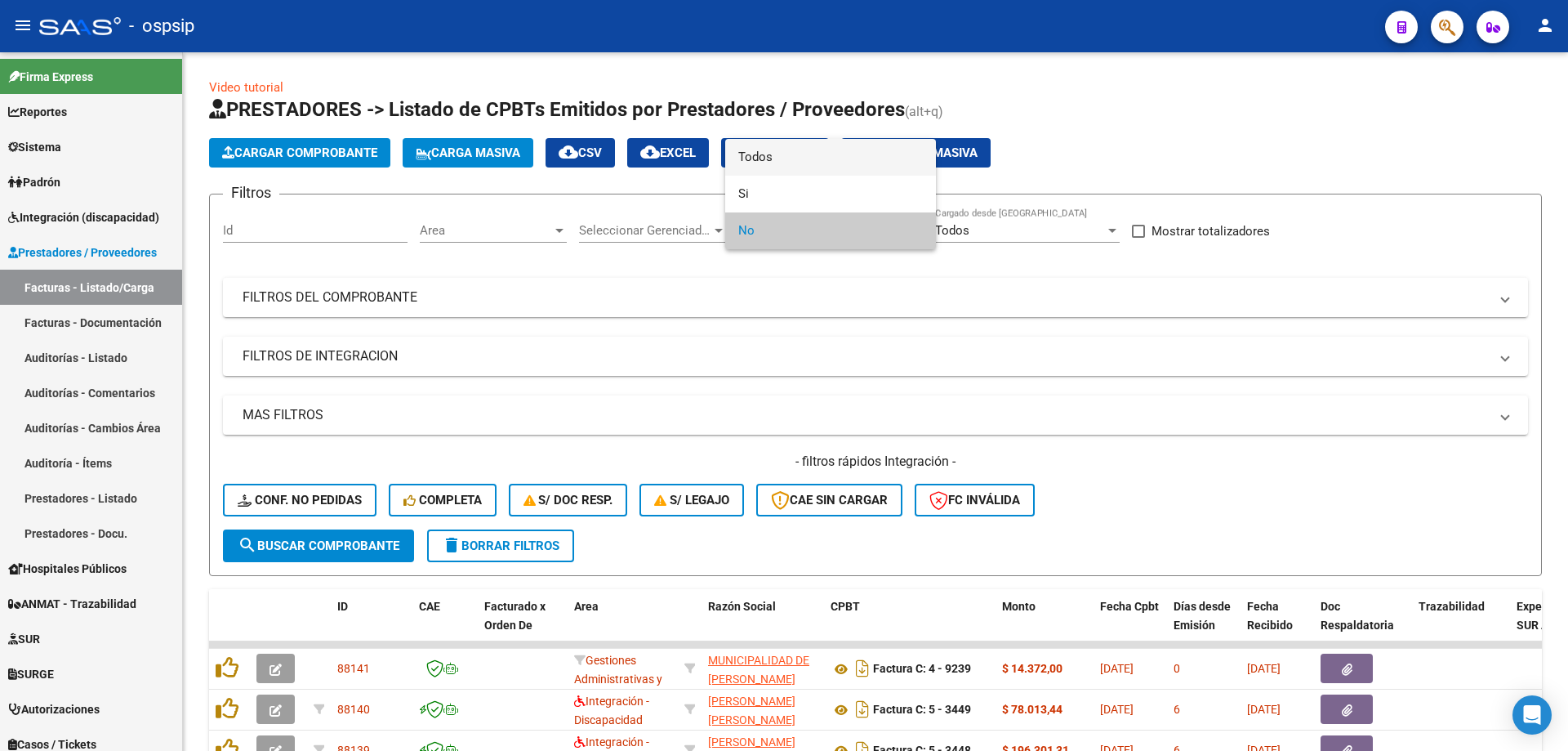
click at [778, 152] on span "Todos" at bounding box center [829, 156] width 184 height 37
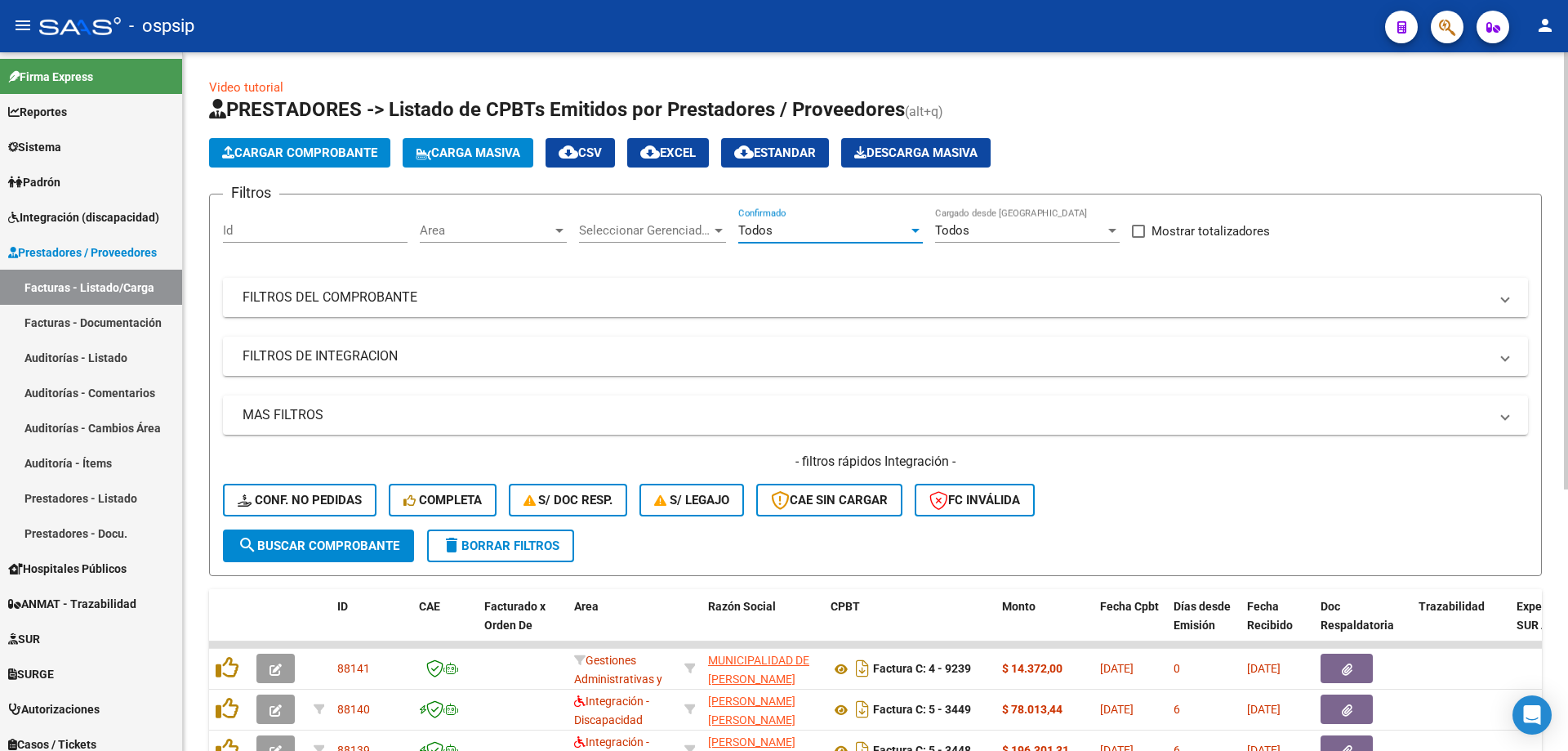
click at [370, 302] on mat-panel-title "FILTROS DEL COMPROBANTE" at bounding box center [866, 298] width 1246 height 18
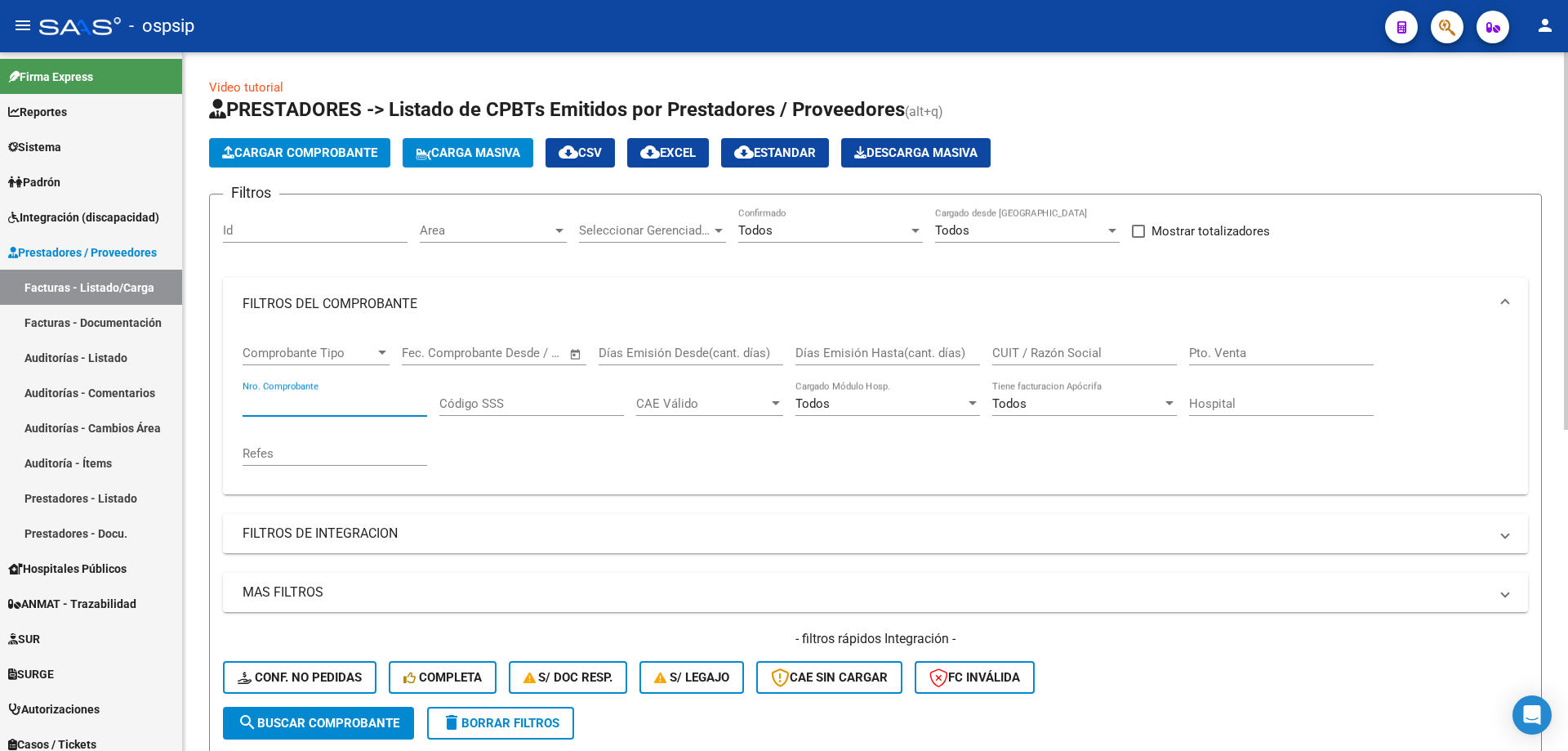
click at [308, 410] on input "Nro. Comprobante" at bounding box center [335, 403] width 184 height 15
type input "8"
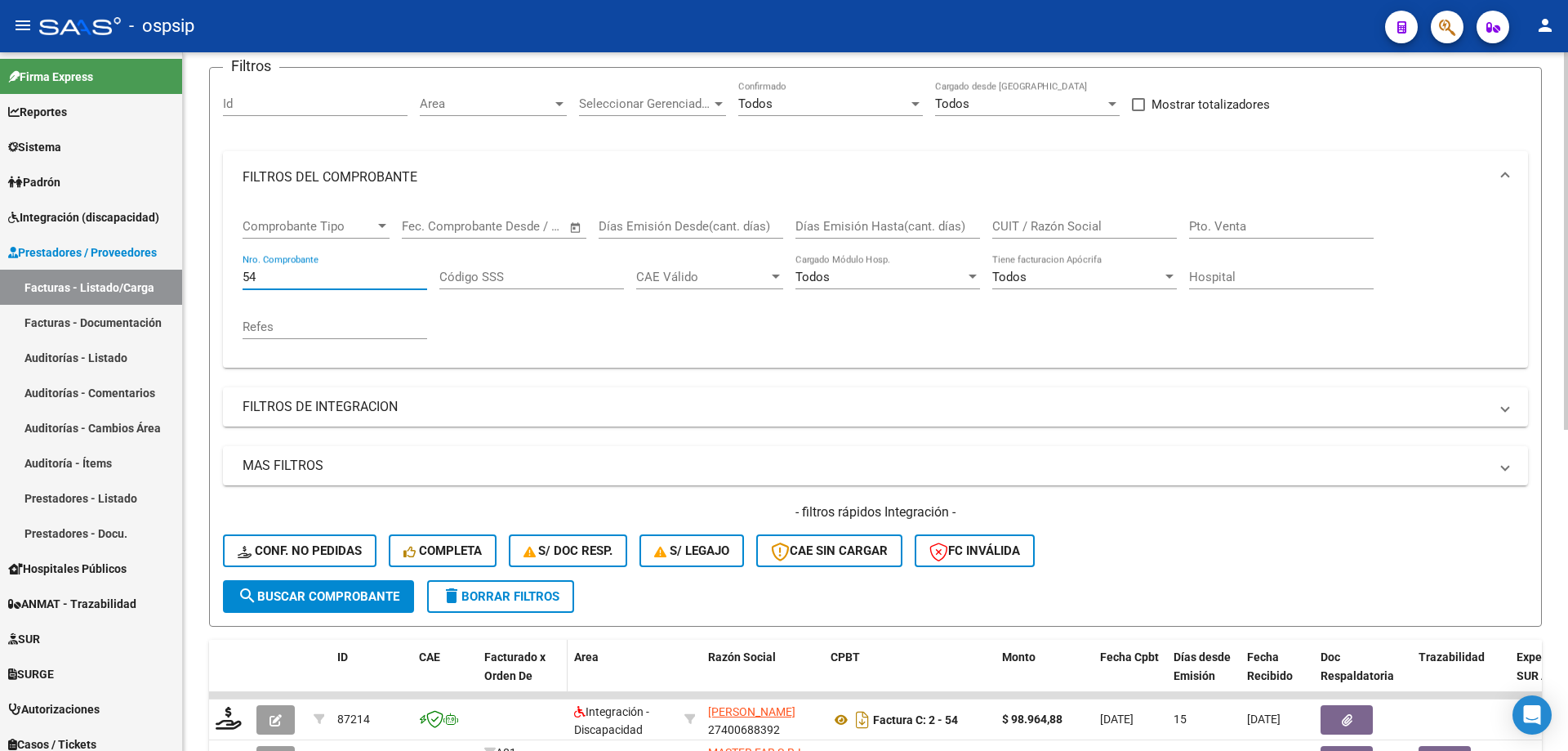
scroll to position [327, 0]
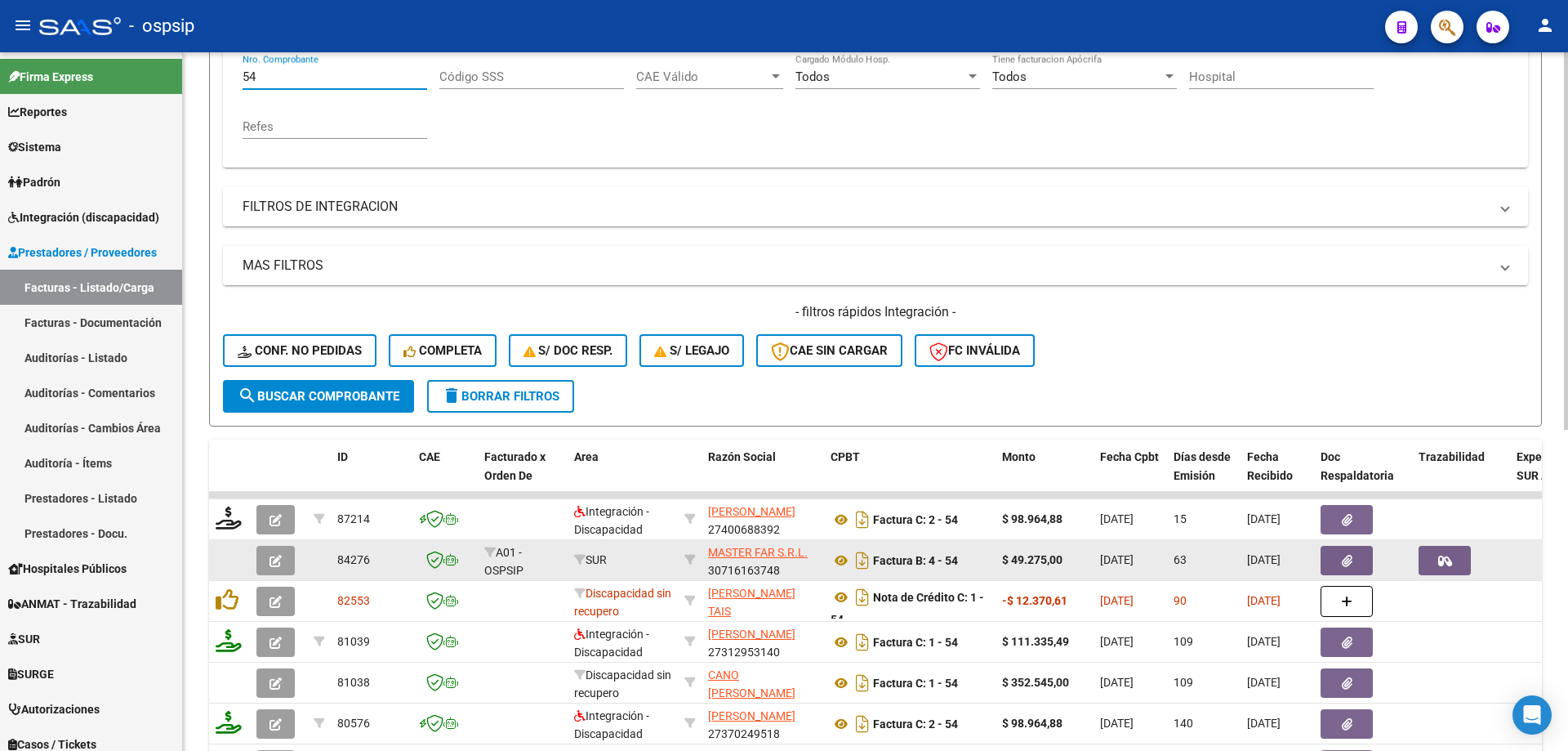
type input "54"
click at [266, 556] on button "button" at bounding box center [276, 561] width 39 height 30
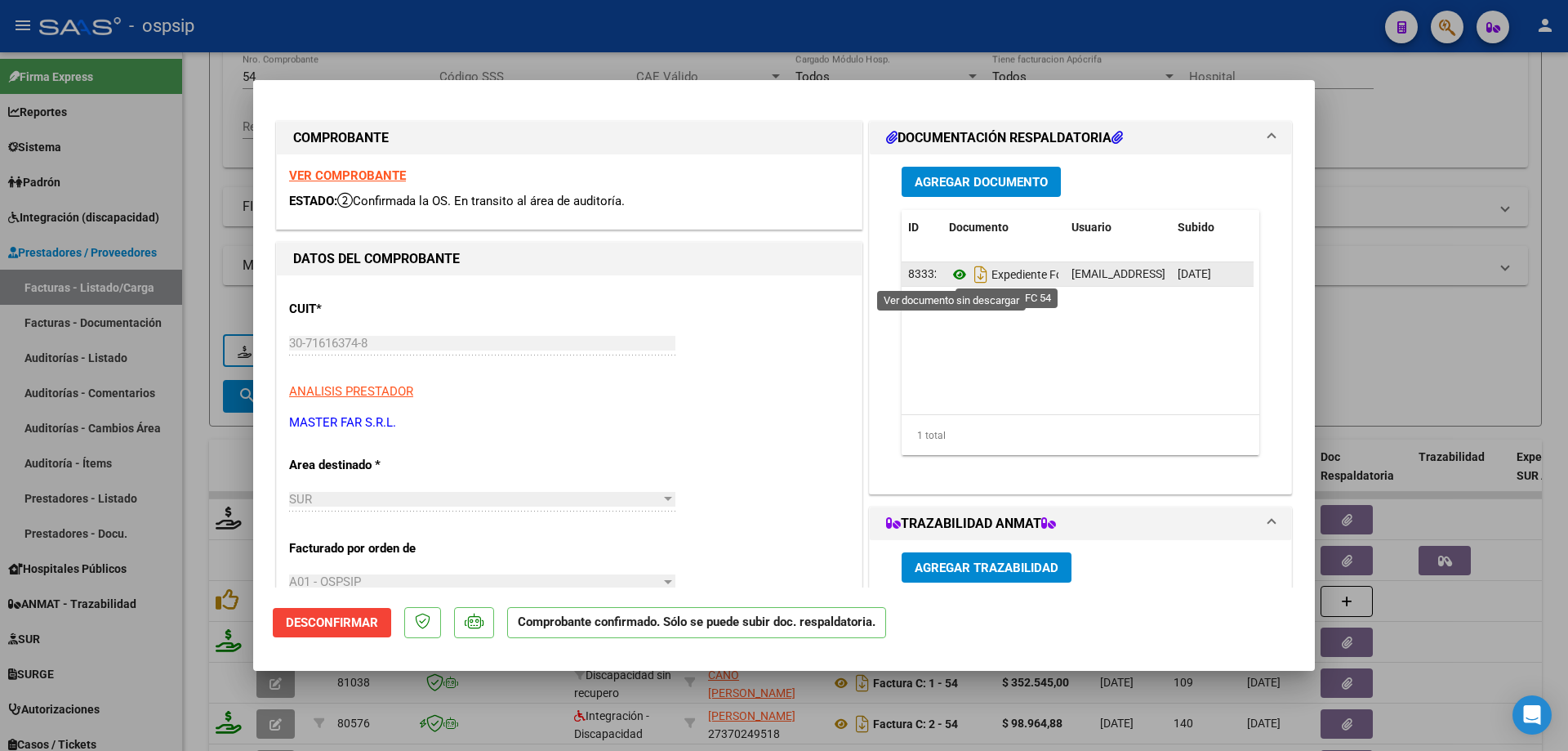
click at [951, 279] on icon at bounding box center [959, 275] width 21 height 20
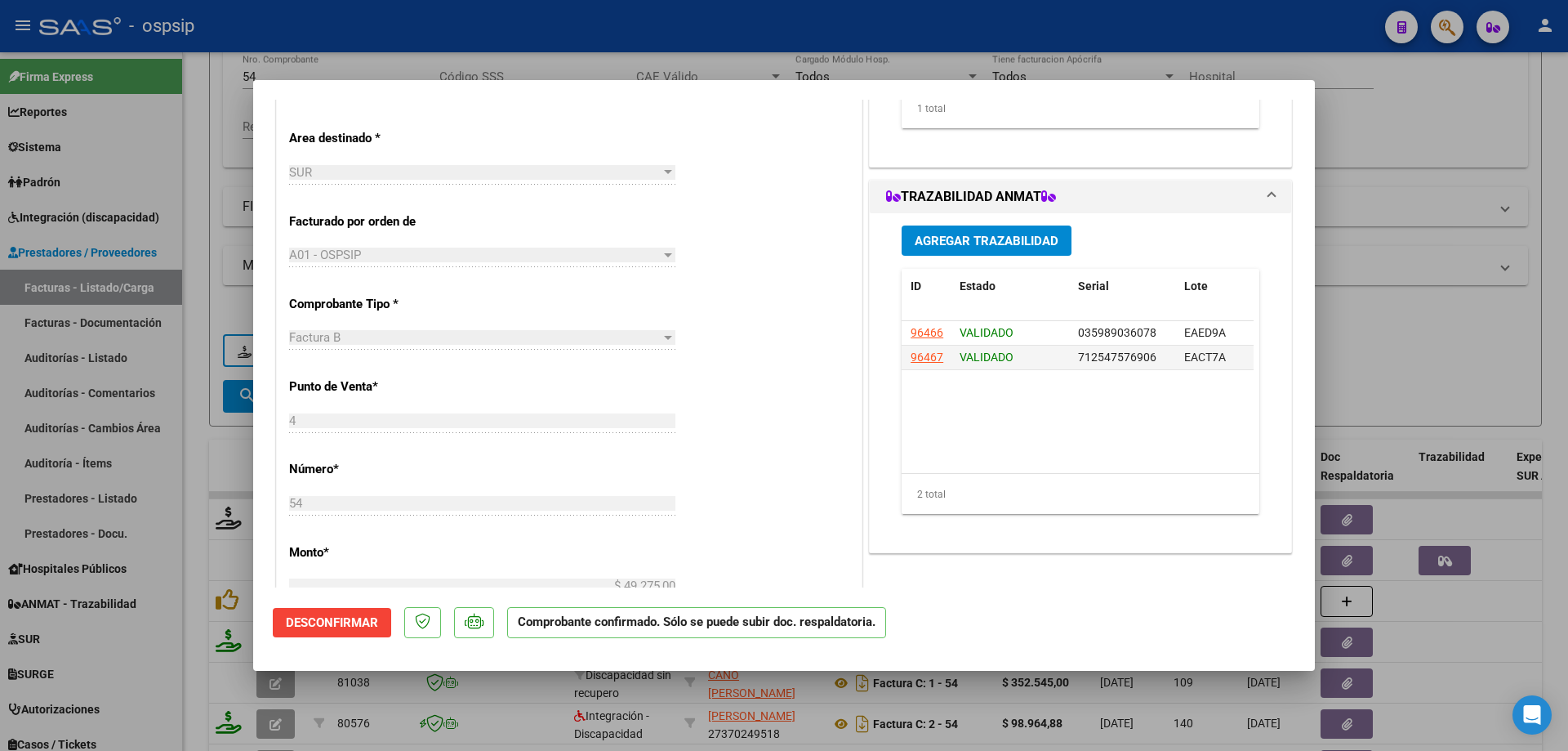
scroll to position [0, 0]
click at [1120, 329] on span "035989036078" at bounding box center [1139, 332] width 79 height 13
copy span "035989036078"
click at [1111, 356] on span "712547576906" at bounding box center [1139, 357] width 79 height 13
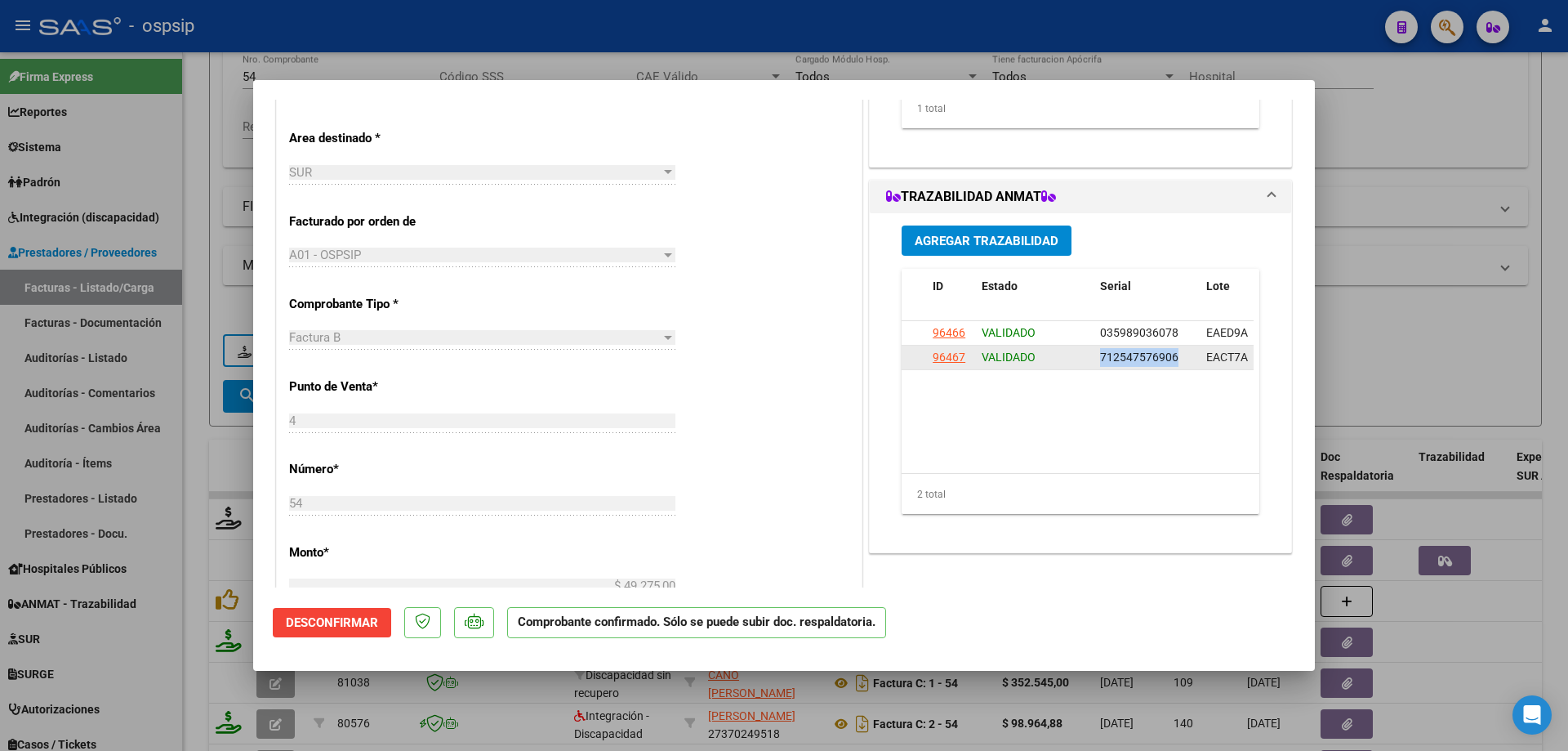
click at [1111, 356] on span "712547576906" at bounding box center [1139, 357] width 79 height 13
copy span "712547576906"
click at [561, 27] on div at bounding box center [784, 376] width 1568 height 751
type input "$ 0,00"
